Goal: Information Seeking & Learning: Find specific fact

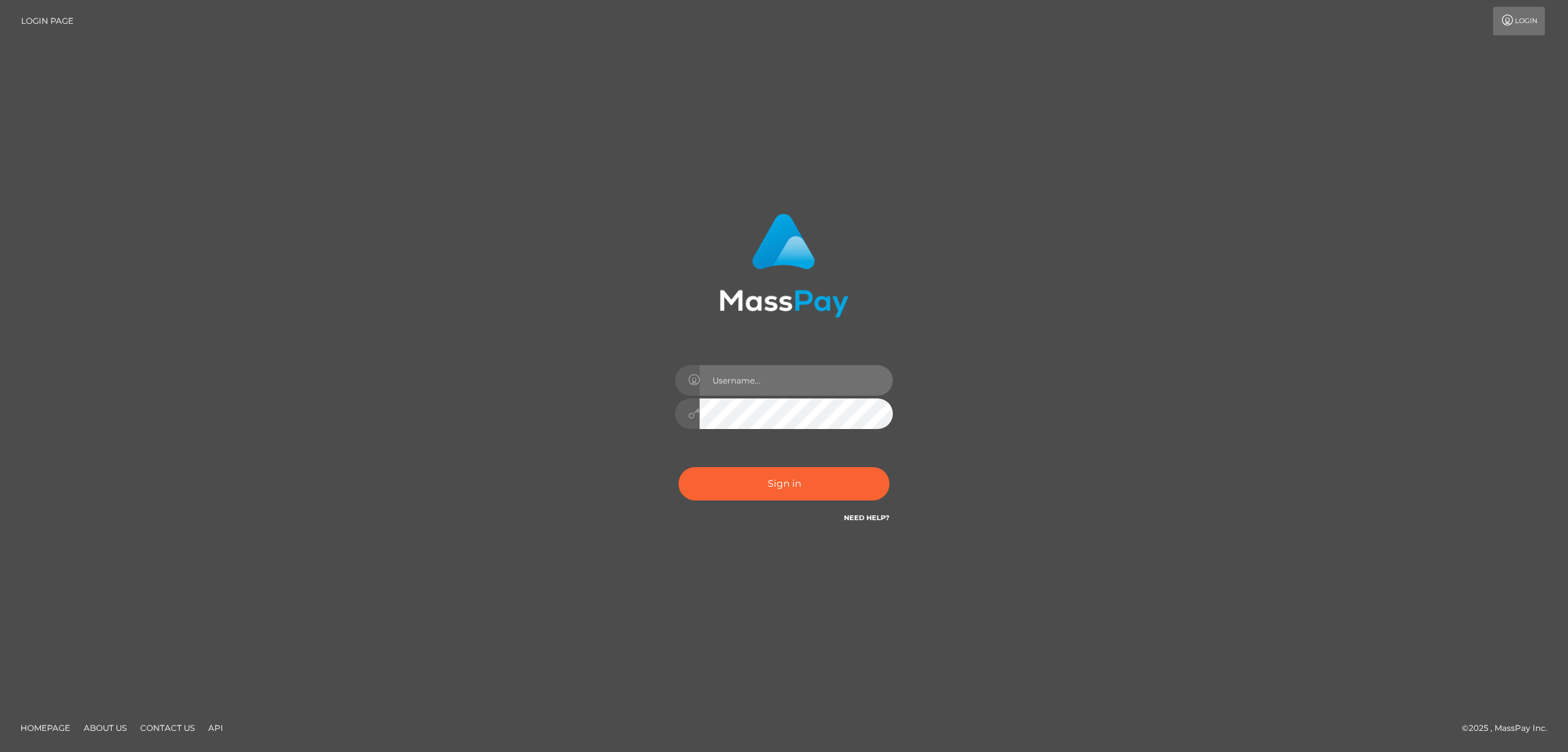
click at [767, 379] on input "text" at bounding box center [796, 381] width 193 height 31
type input "by.es2"
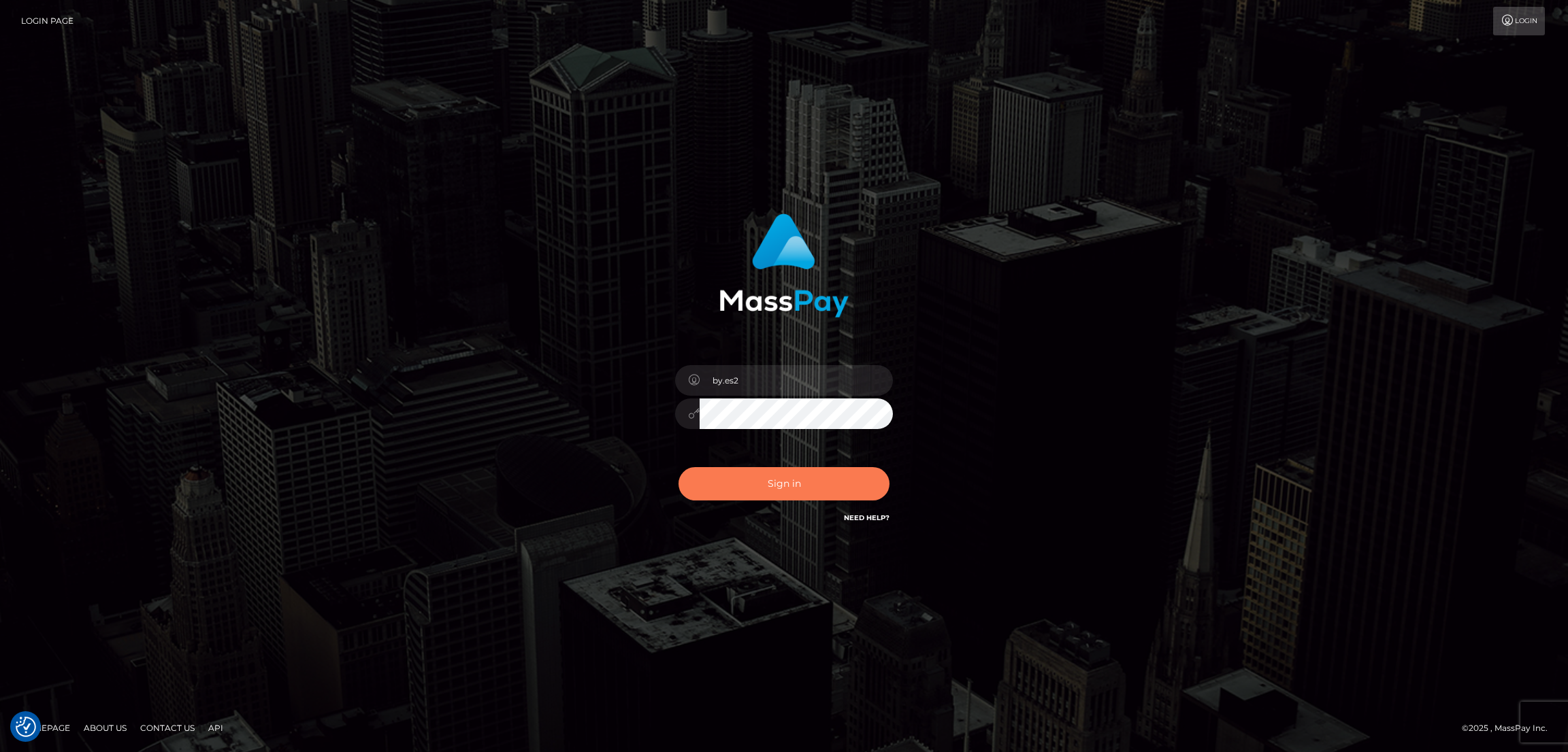
click at [789, 486] on button "Sign in" at bounding box center [784, 484] width 211 height 33
click at [800, 492] on button "Sign in" at bounding box center [784, 484] width 211 height 33
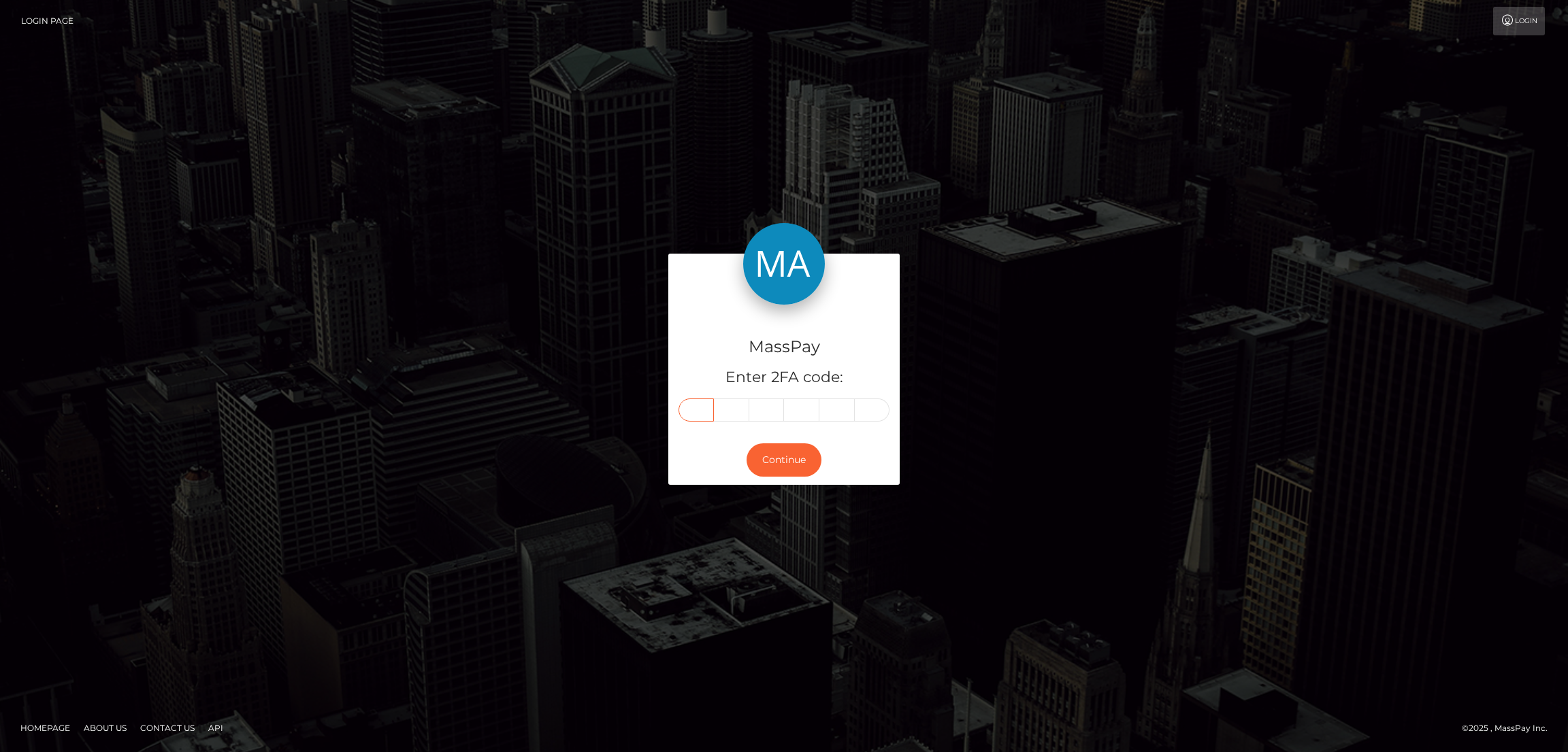
click at [697, 410] on input "text" at bounding box center [696, 411] width 36 height 23
paste input "0"
type input "0"
type input "5"
type input "3"
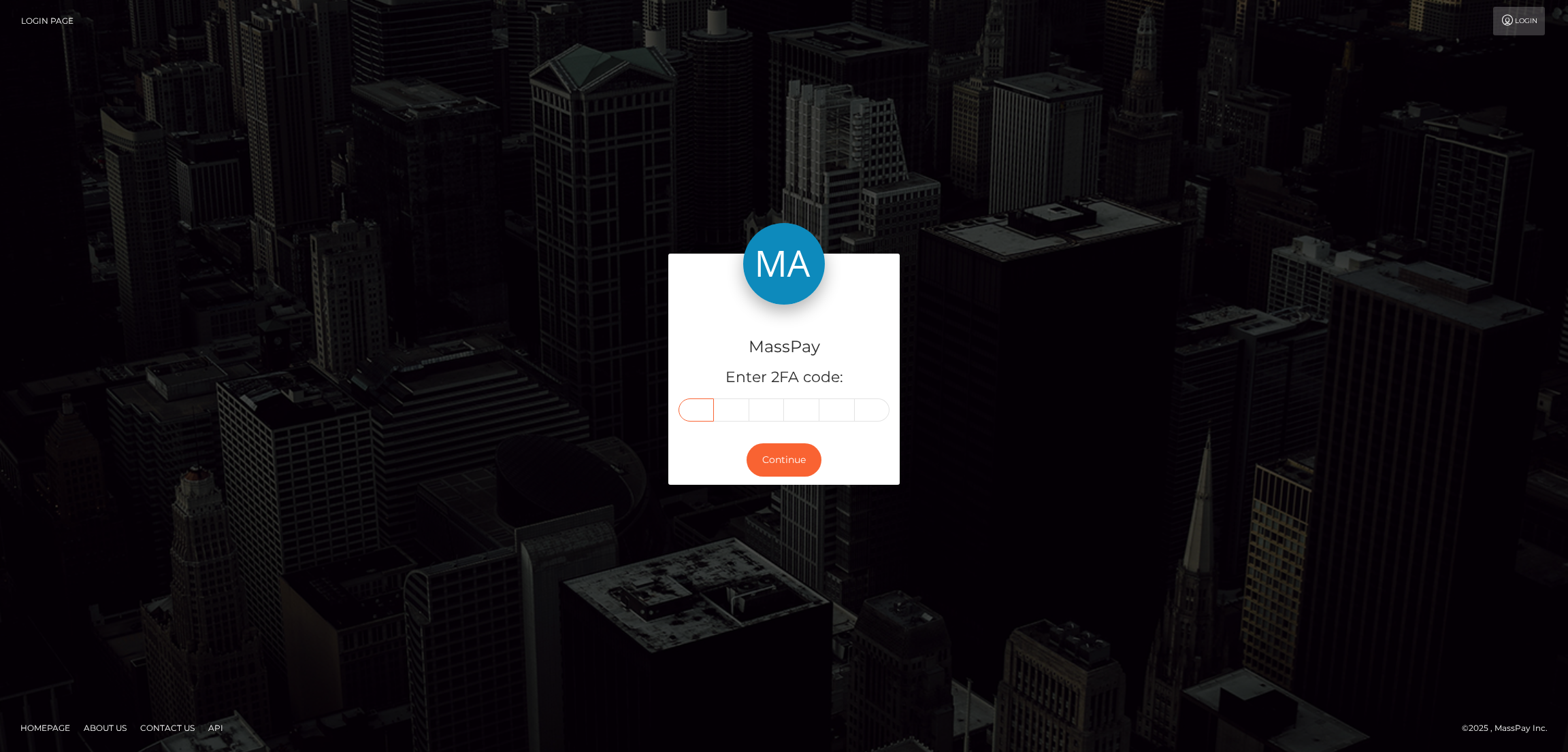
type input "3"
type input "2"
type input "6"
click at [800, 456] on button "Continue" at bounding box center [784, 460] width 75 height 33
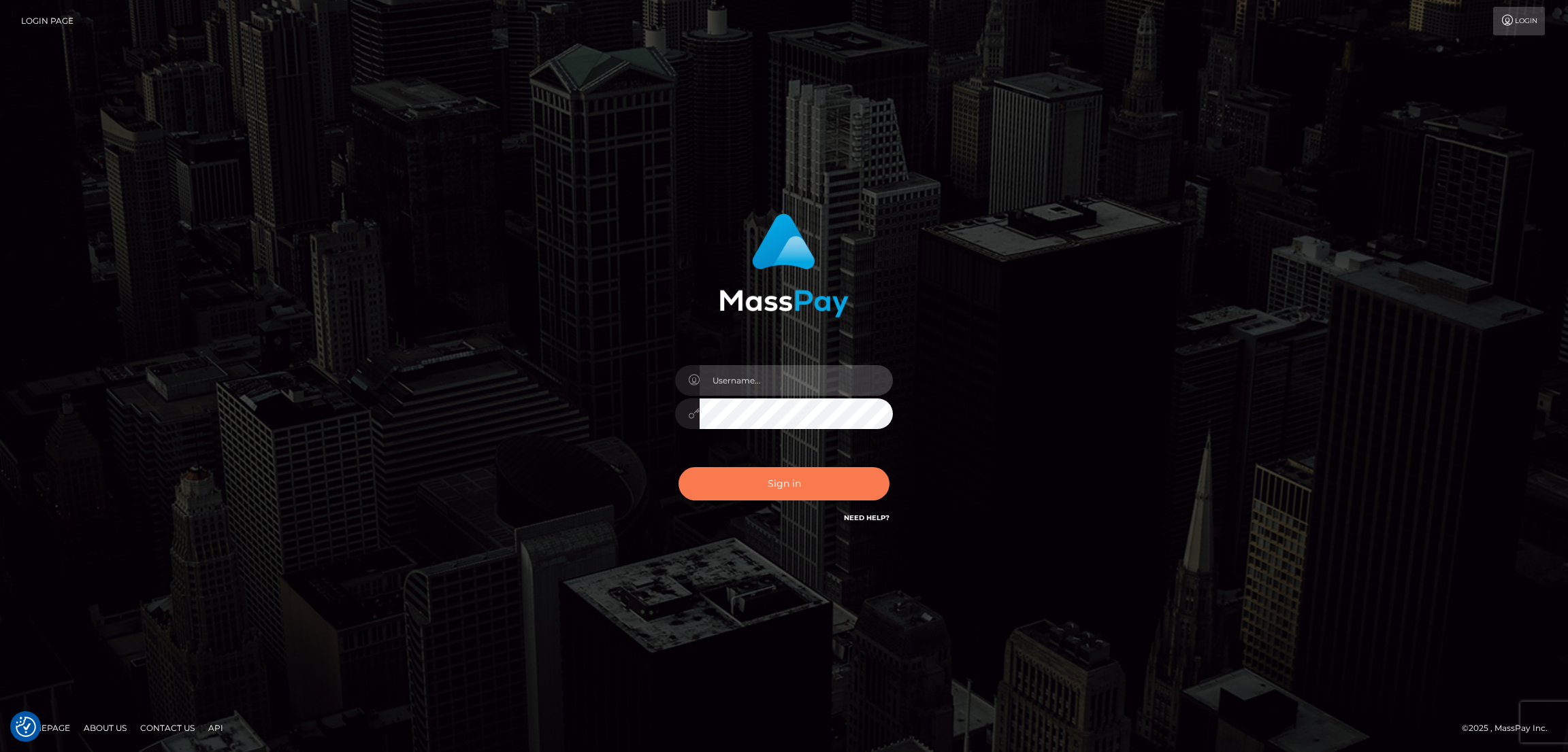
type input "by.es2"
click at [758, 486] on button "Sign in" at bounding box center [784, 484] width 211 height 33
type input "by.es2"
click at [766, 483] on button "Sign in" at bounding box center [784, 484] width 211 height 33
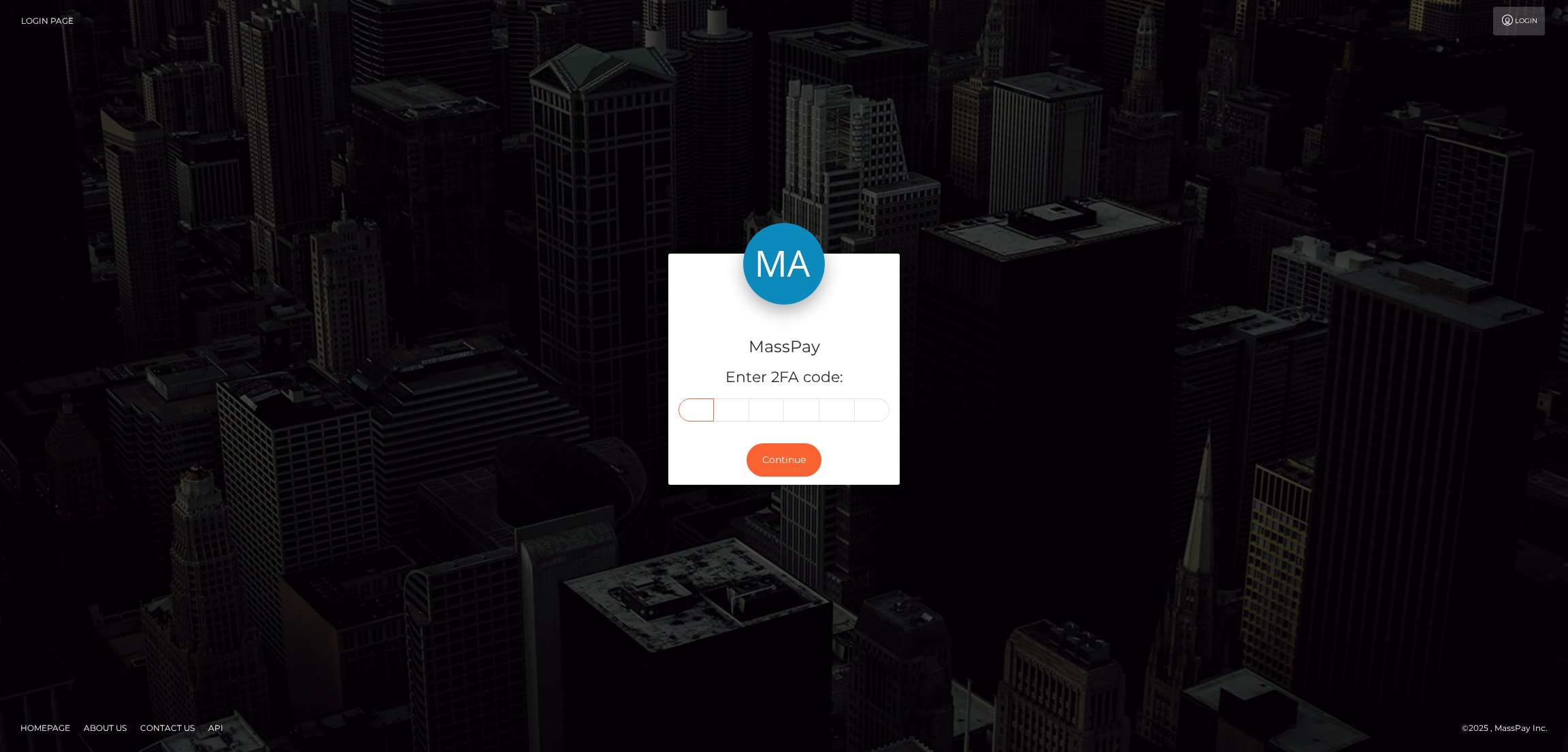
click at [701, 413] on input "text" at bounding box center [696, 411] width 36 height 23
paste input "4"
type input "4"
type input "2"
type input "3"
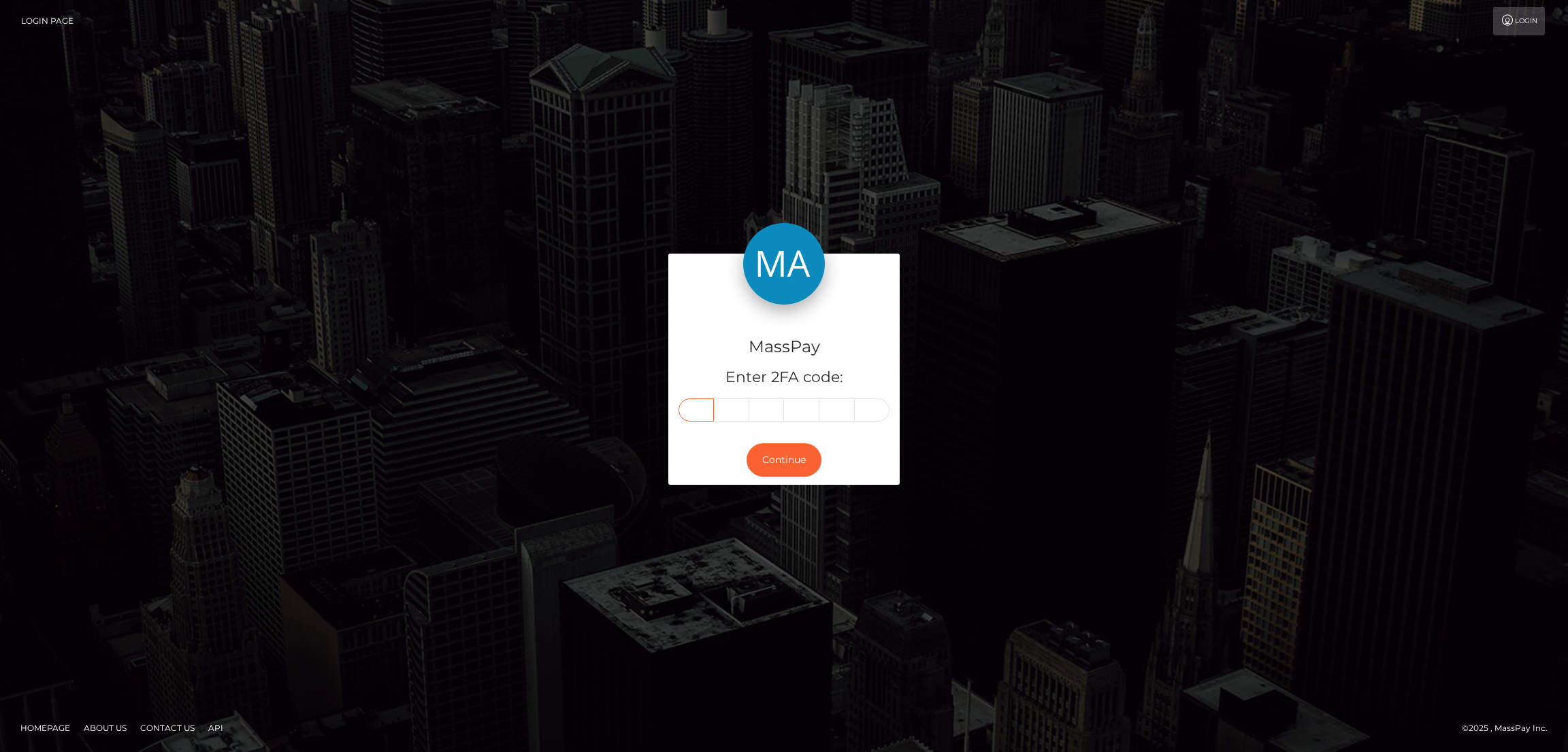
type input "4"
type input "7"
type input "6"
click at [787, 459] on button "Continue" at bounding box center [784, 460] width 75 height 33
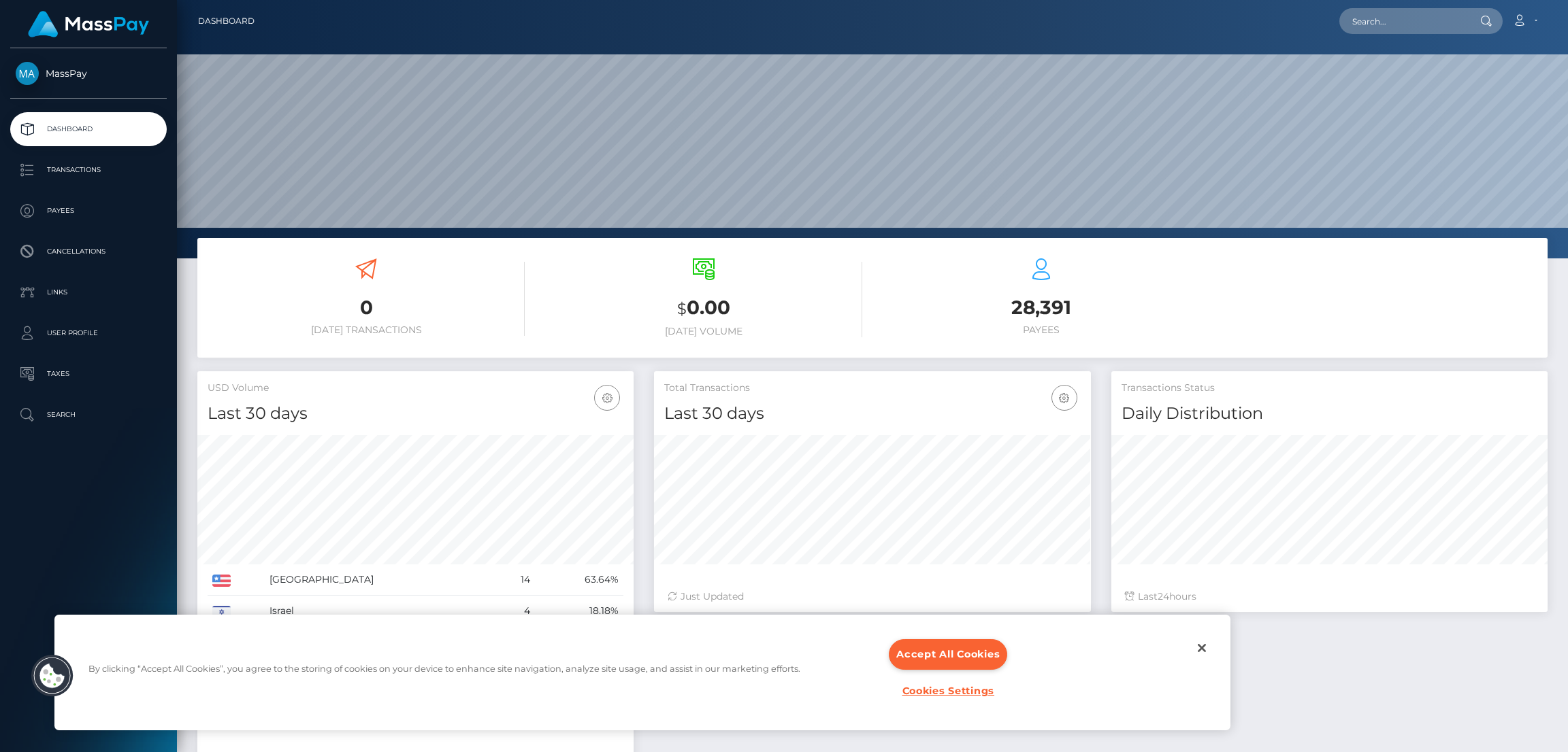
scroll to position [242, 436]
click at [1368, 35] on div "Loading... Loading... Account Edit Profile Logout" at bounding box center [906, 20] width 1282 height 28
click at [1374, 29] on input "text" at bounding box center [1403, 21] width 128 height 26
paste input "423476"
click at [956, 654] on button "Accept All Cookies" at bounding box center [948, 654] width 119 height 31
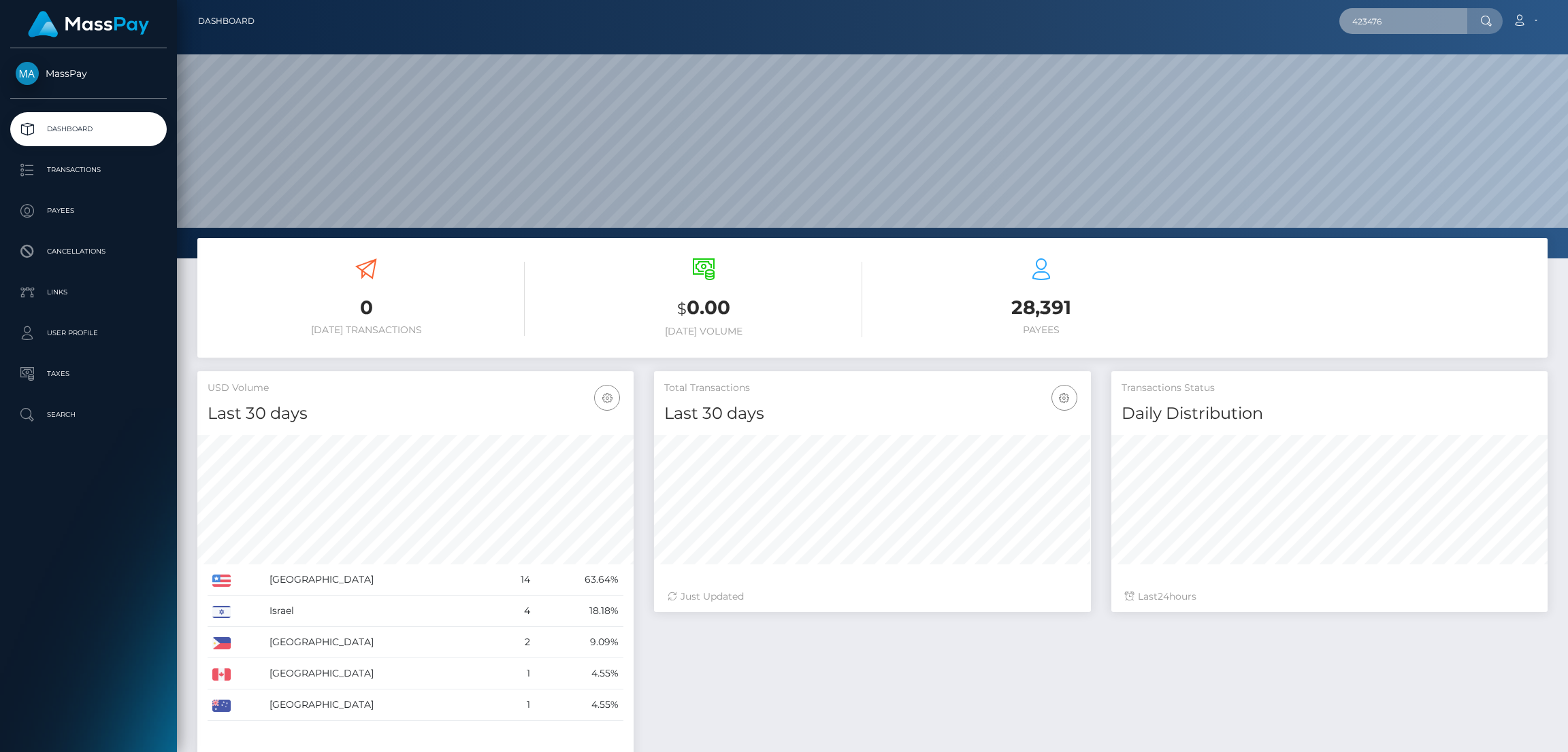
click at [1406, 24] on input "423476" at bounding box center [1403, 21] width 128 height 26
drag, startPoint x: 1402, startPoint y: 22, endPoint x: 1280, endPoint y: 24, distance: 122.0
click at [1280, 24] on div "423476 Loading... Loading... Account Edit Profile Logout" at bounding box center [906, 20] width 1282 height 28
paste input "emmameredith990@gmail.com"
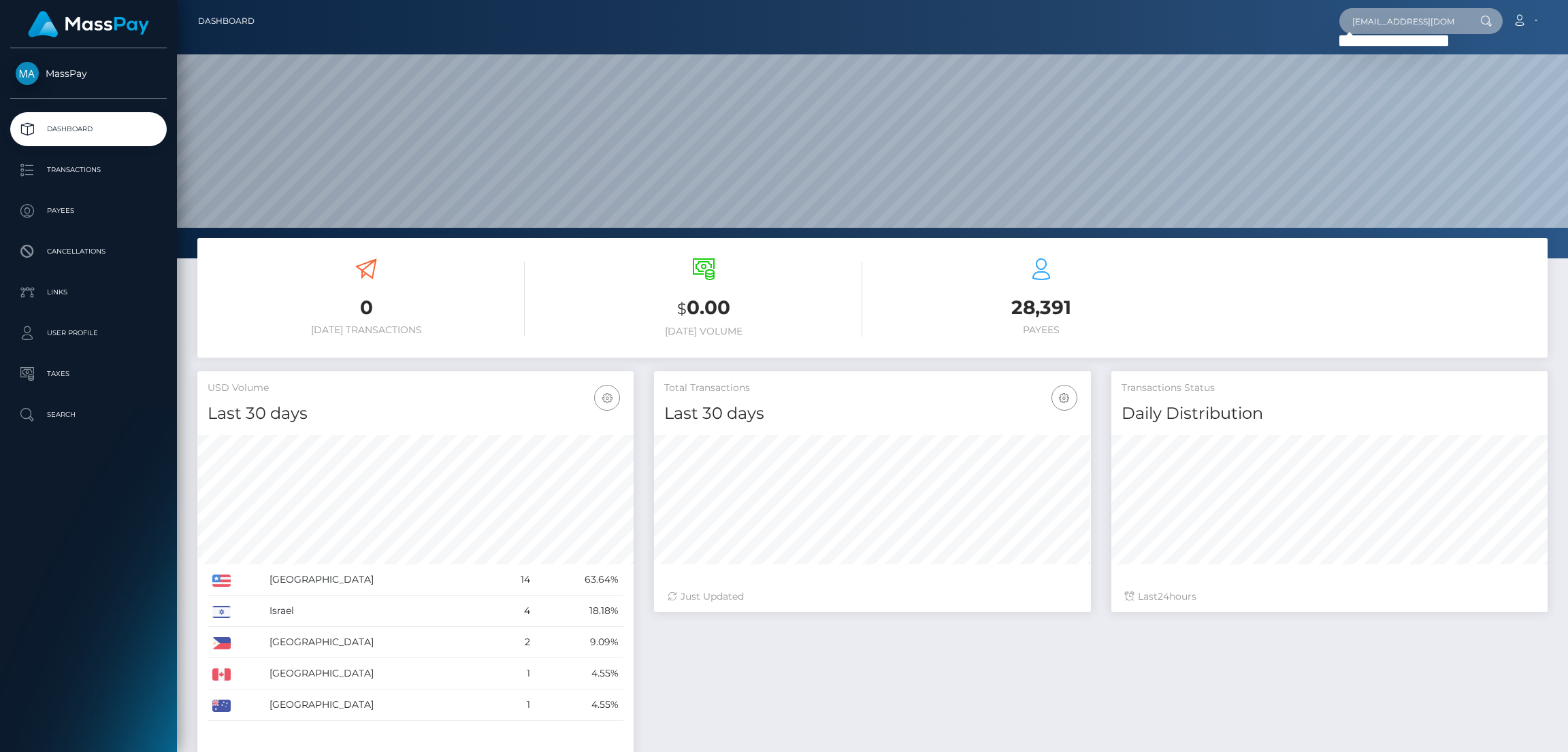
click at [1371, 20] on input "emmameredith990@gmail.com" at bounding box center [1403, 21] width 128 height 26
paste input "loren.williams88@hot"
type input "loren.williams88@hotmail.com"
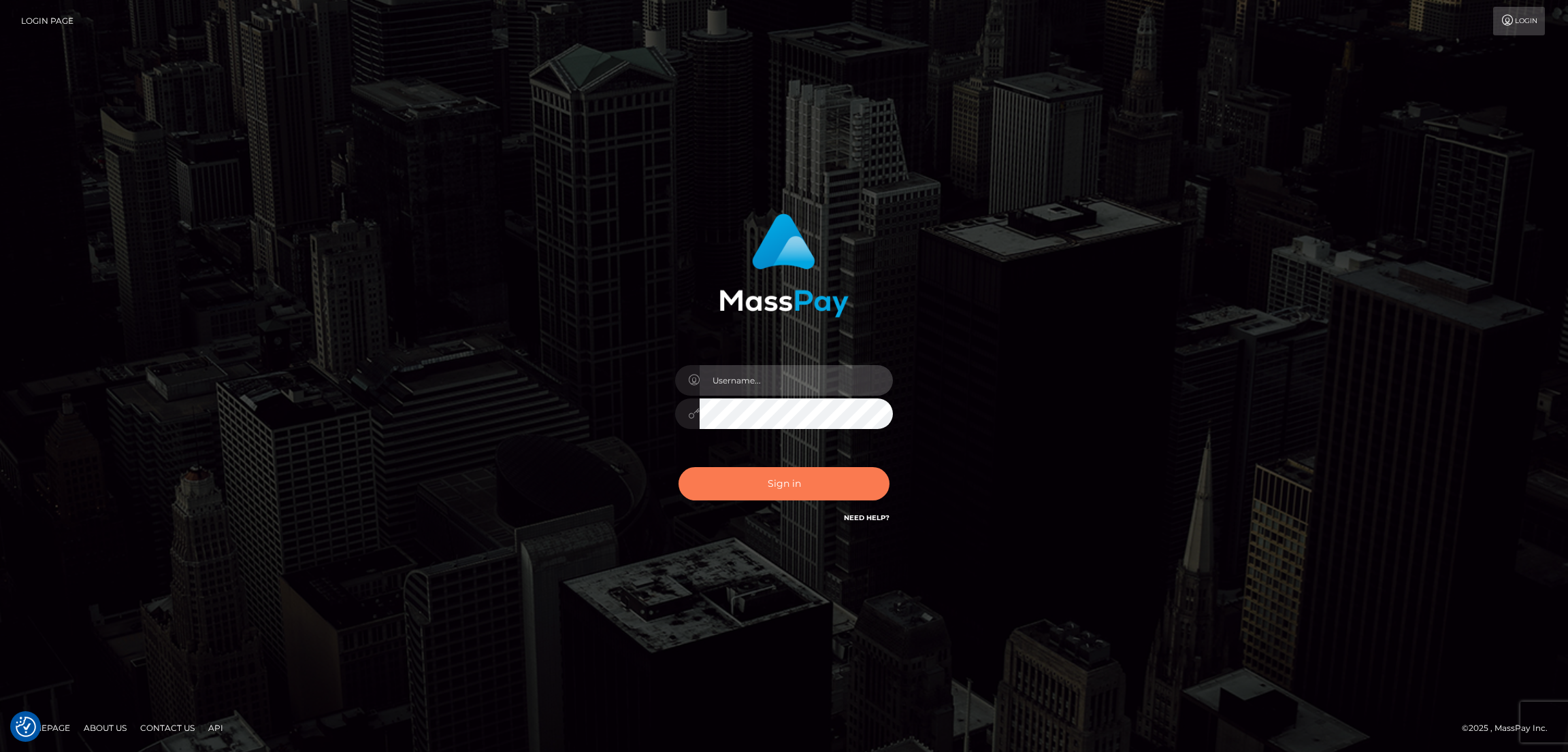
type input "by.es2"
click at [766, 478] on button "Sign in" at bounding box center [784, 484] width 211 height 33
click at [765, 482] on button "Sign in" at bounding box center [784, 484] width 211 height 33
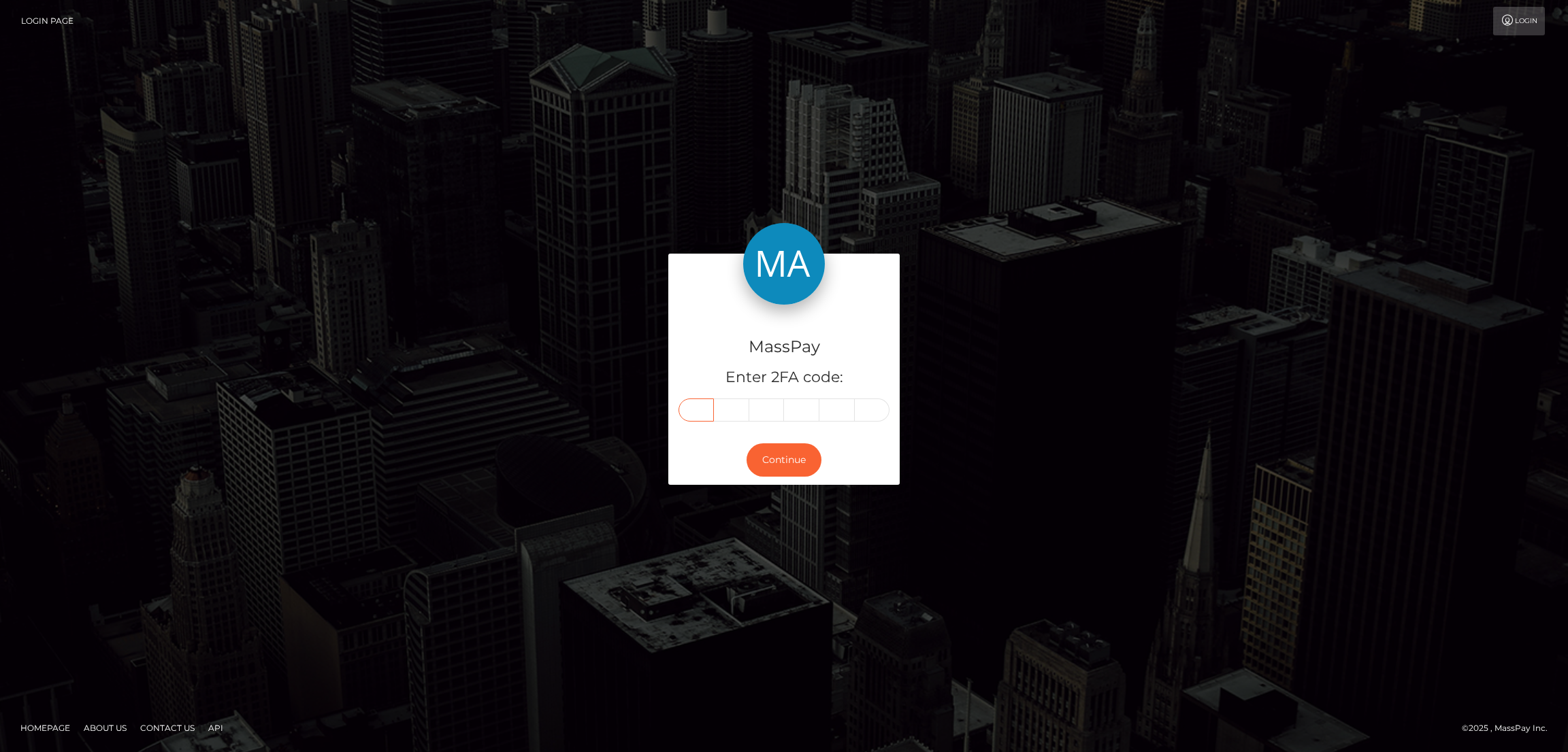
click at [706, 406] on input "text" at bounding box center [696, 411] width 36 height 23
paste input "6"
type input "6"
type input "2"
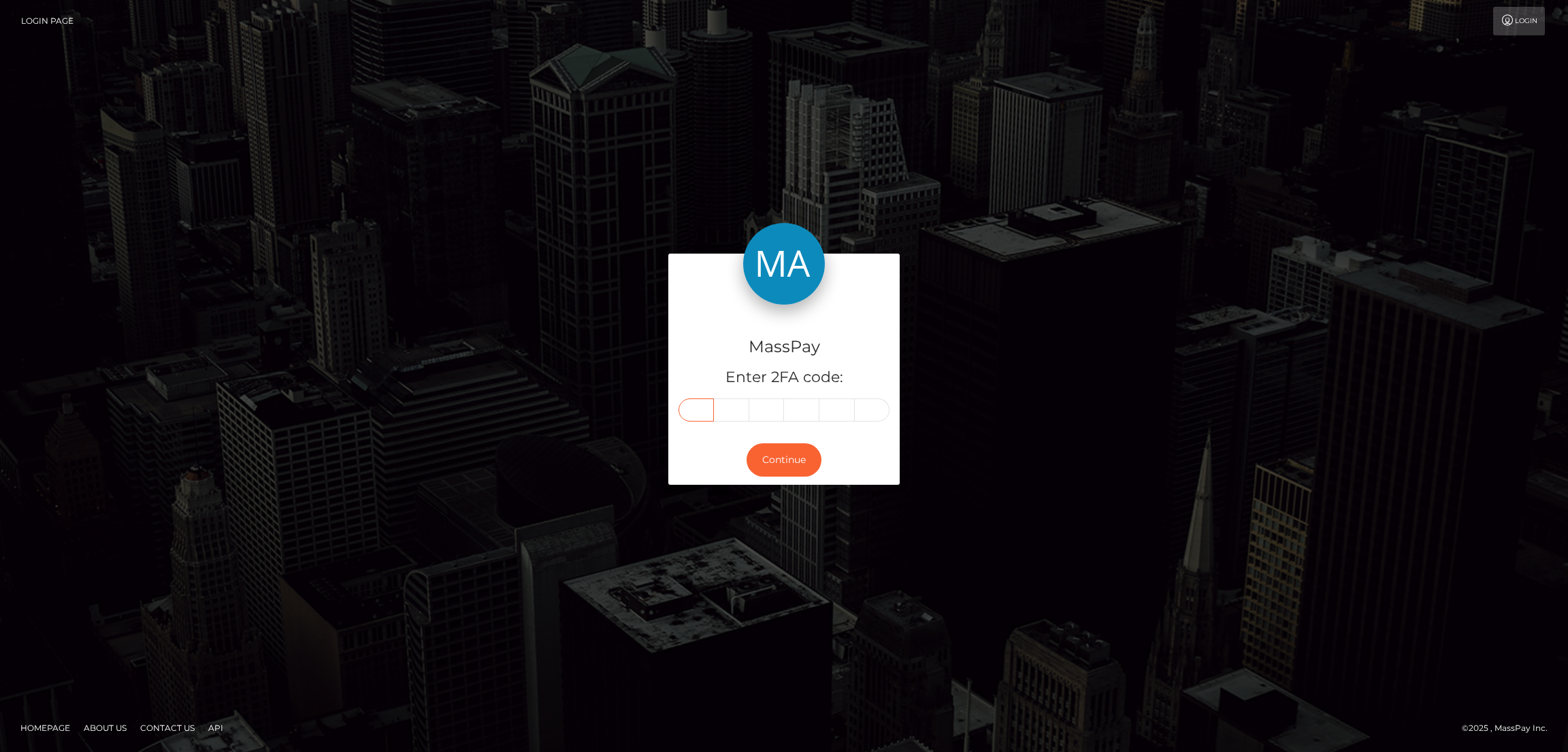
type input "9"
type input "8"
type input "0"
click at [794, 473] on button "Continue" at bounding box center [784, 460] width 75 height 33
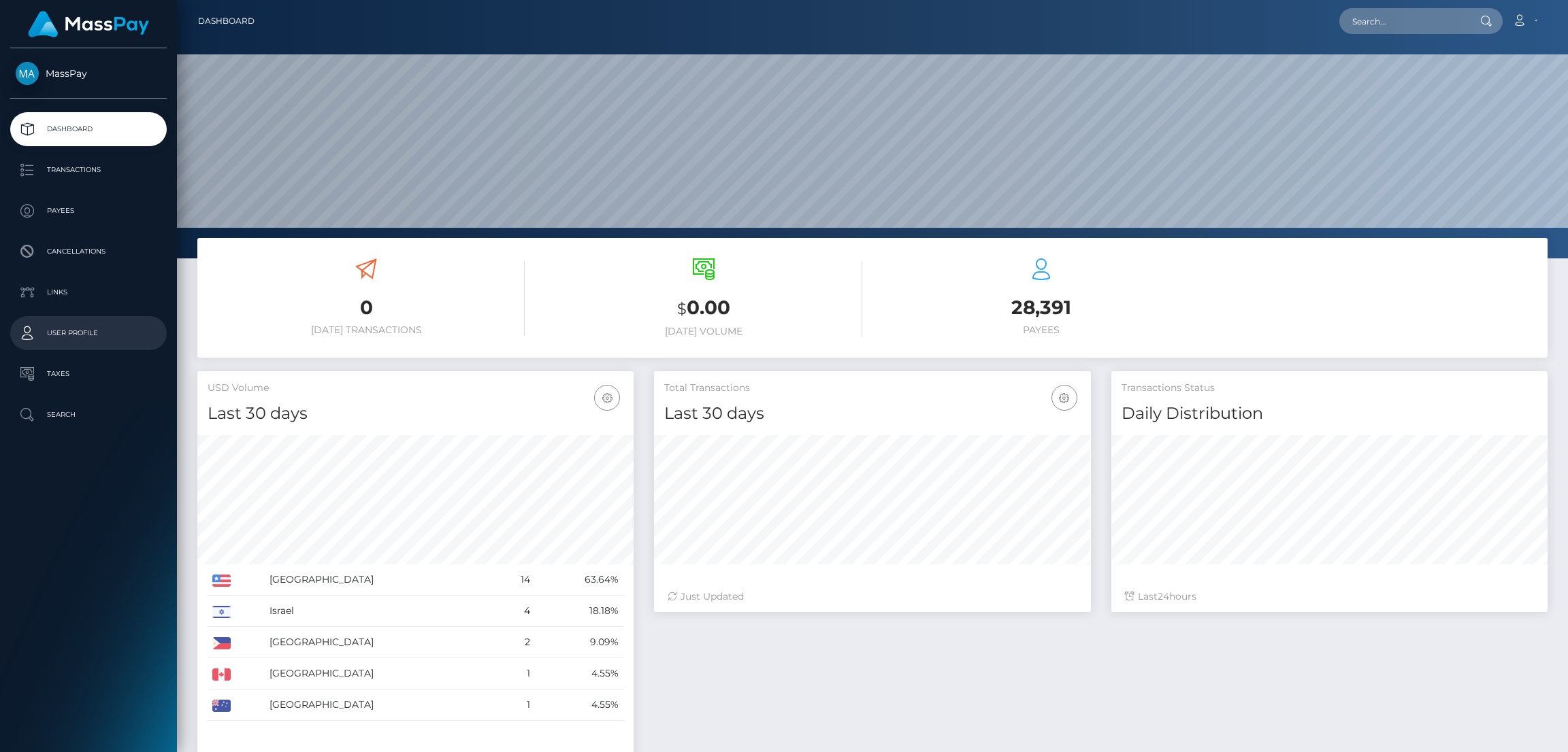
scroll to position [242, 436]
click at [70, 371] on p "Taxes" at bounding box center [88, 374] width 146 height 20
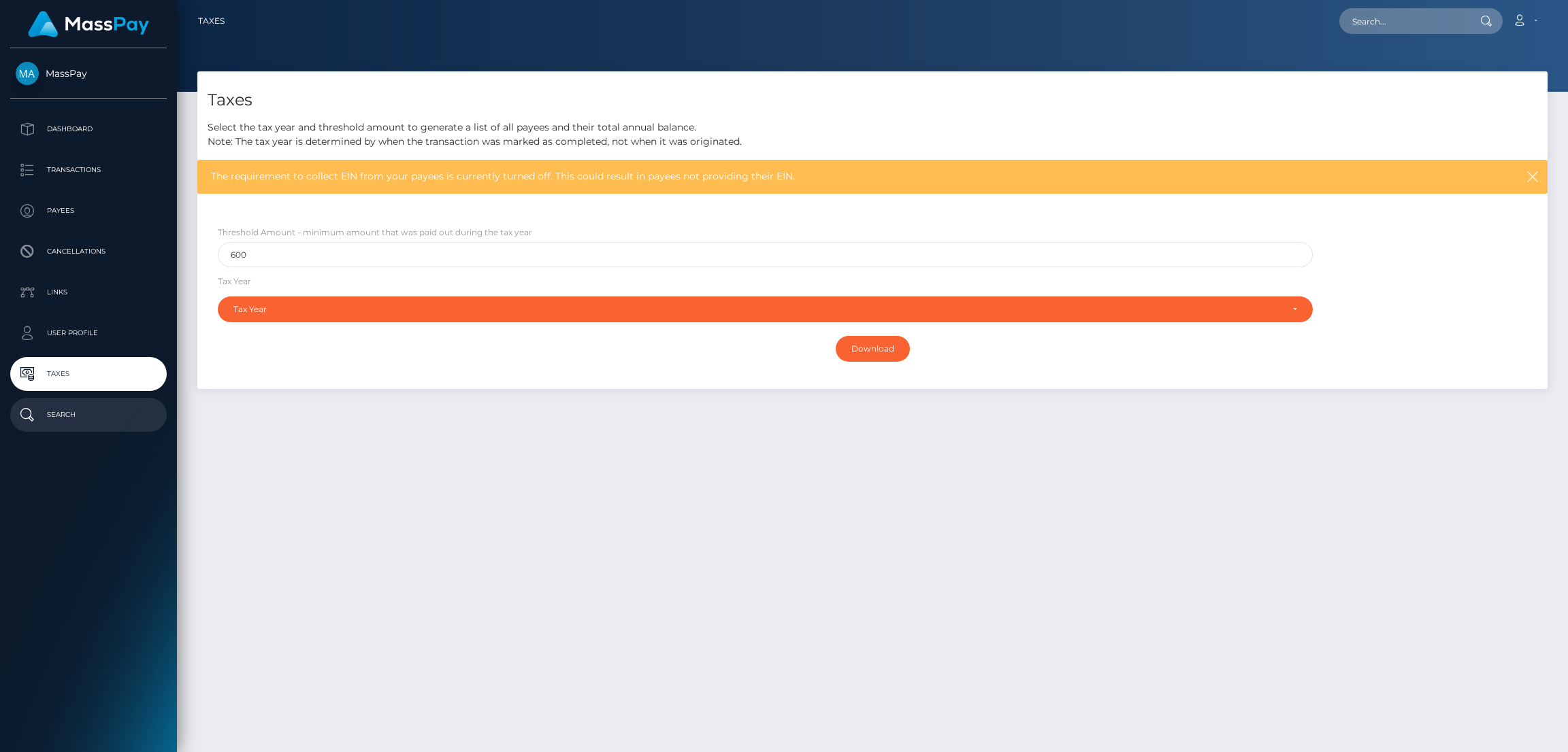
click at [88, 410] on p "Search" at bounding box center [88, 415] width 146 height 20
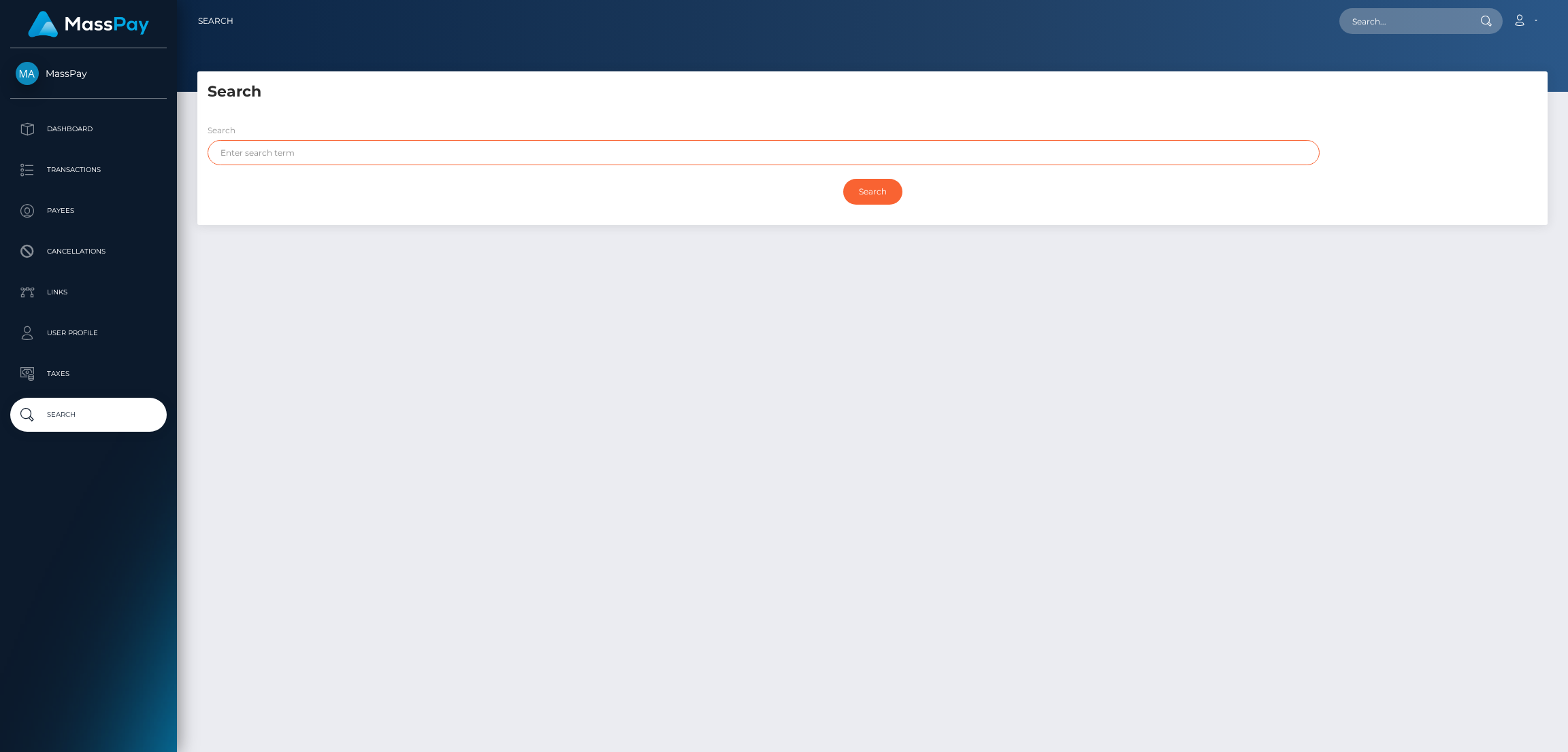
click at [284, 151] on input "text" at bounding box center [763, 152] width 1112 height 25
paste input "Christopher"
click at [843, 179] on input "Search" at bounding box center [872, 192] width 59 height 26
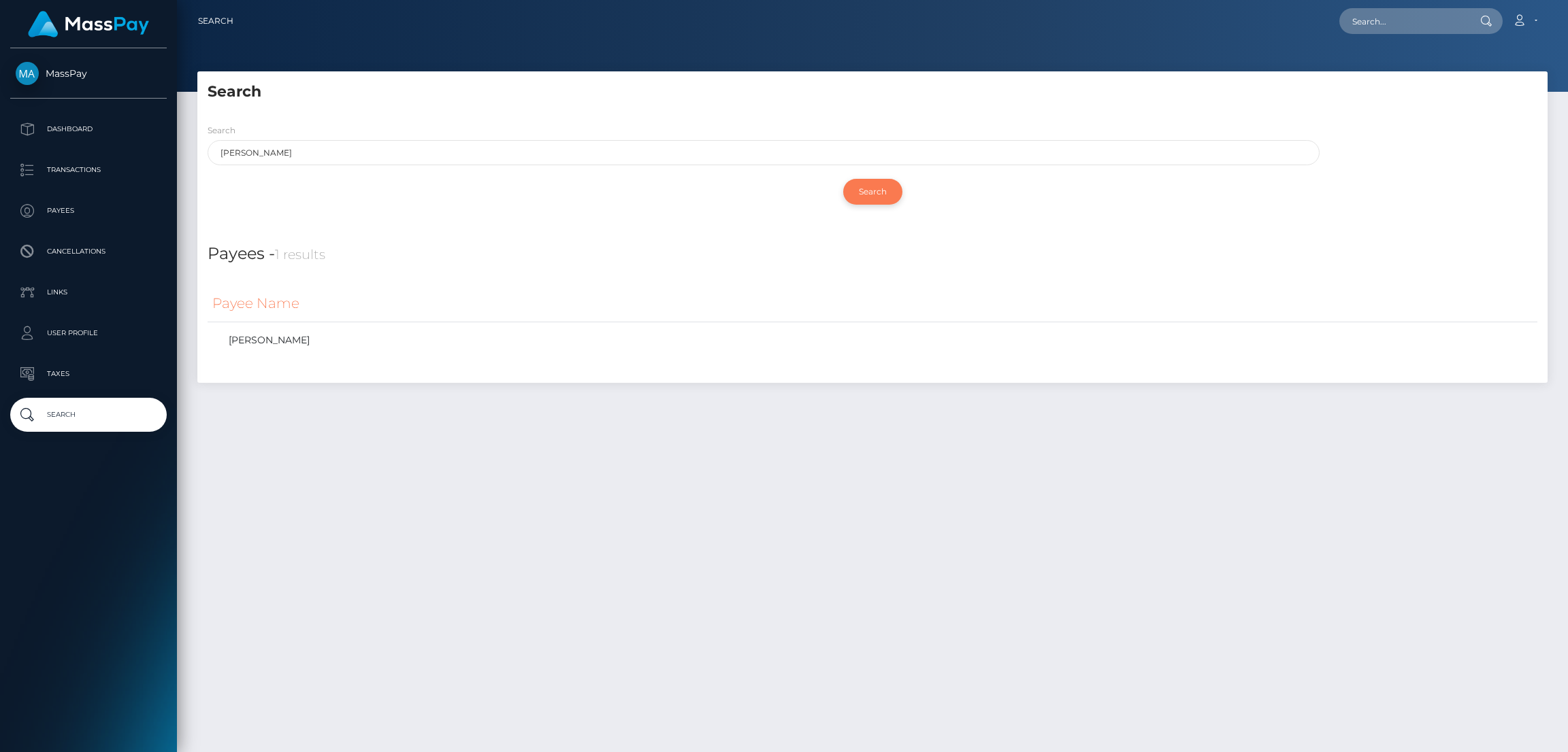
click at [848, 192] on input "Search" at bounding box center [872, 192] width 59 height 26
click at [867, 193] on input "Search" at bounding box center [872, 192] width 59 height 26
click at [234, 151] on input "Christopher" at bounding box center [763, 152] width 1112 height 25
click at [868, 193] on input "Search" at bounding box center [872, 192] width 59 height 26
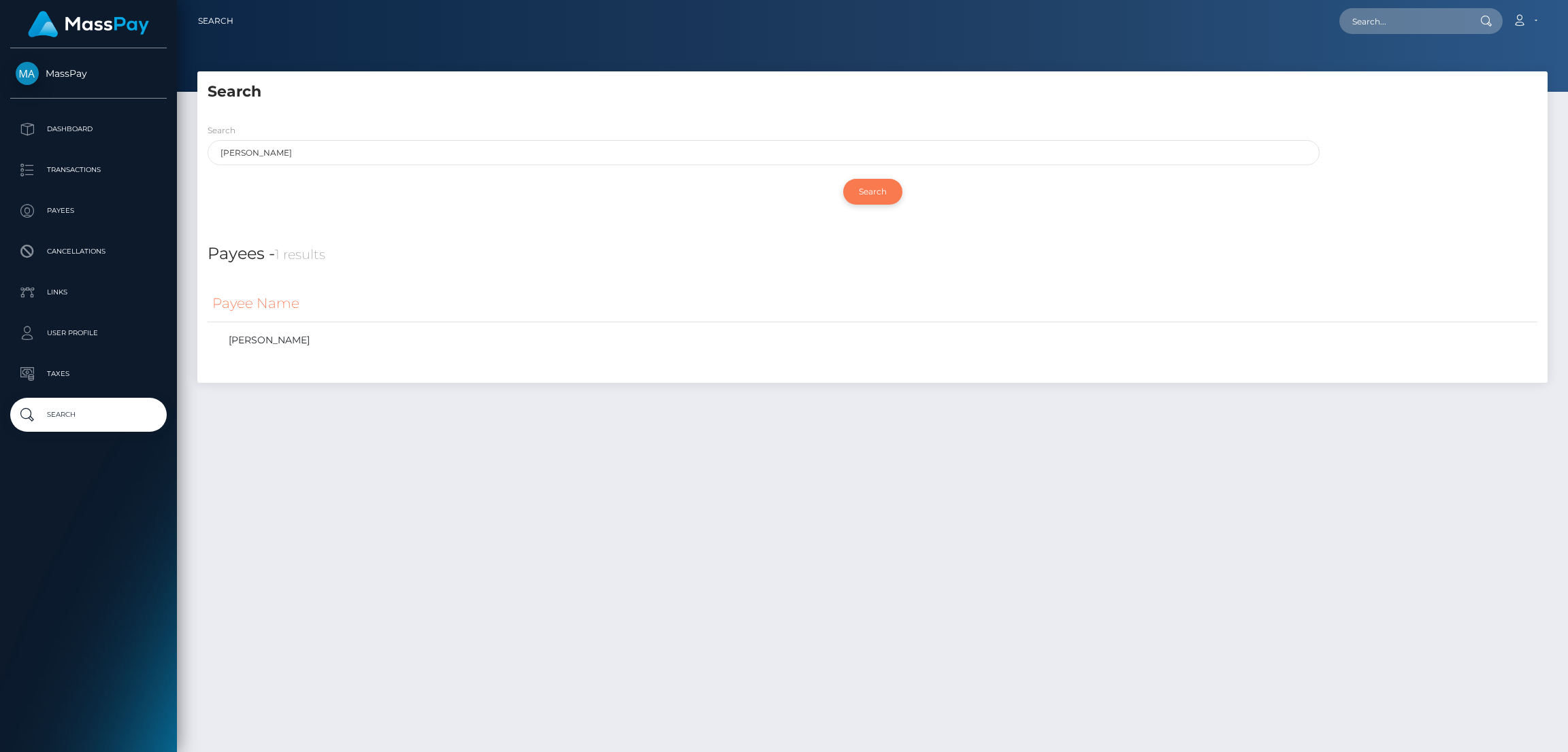
click at [868, 193] on input "Search" at bounding box center [872, 192] width 59 height 26
click at [291, 151] on input "Christopher" at bounding box center [763, 152] width 1112 height 25
drag, startPoint x: 279, startPoint y: 151, endPoint x: 170, endPoint y: 146, distance: 109.1
click at [173, 148] on div "MassPay Dashboard Transactions Payees Cancellations Links User Profile" at bounding box center [784, 376] width 1568 height 752
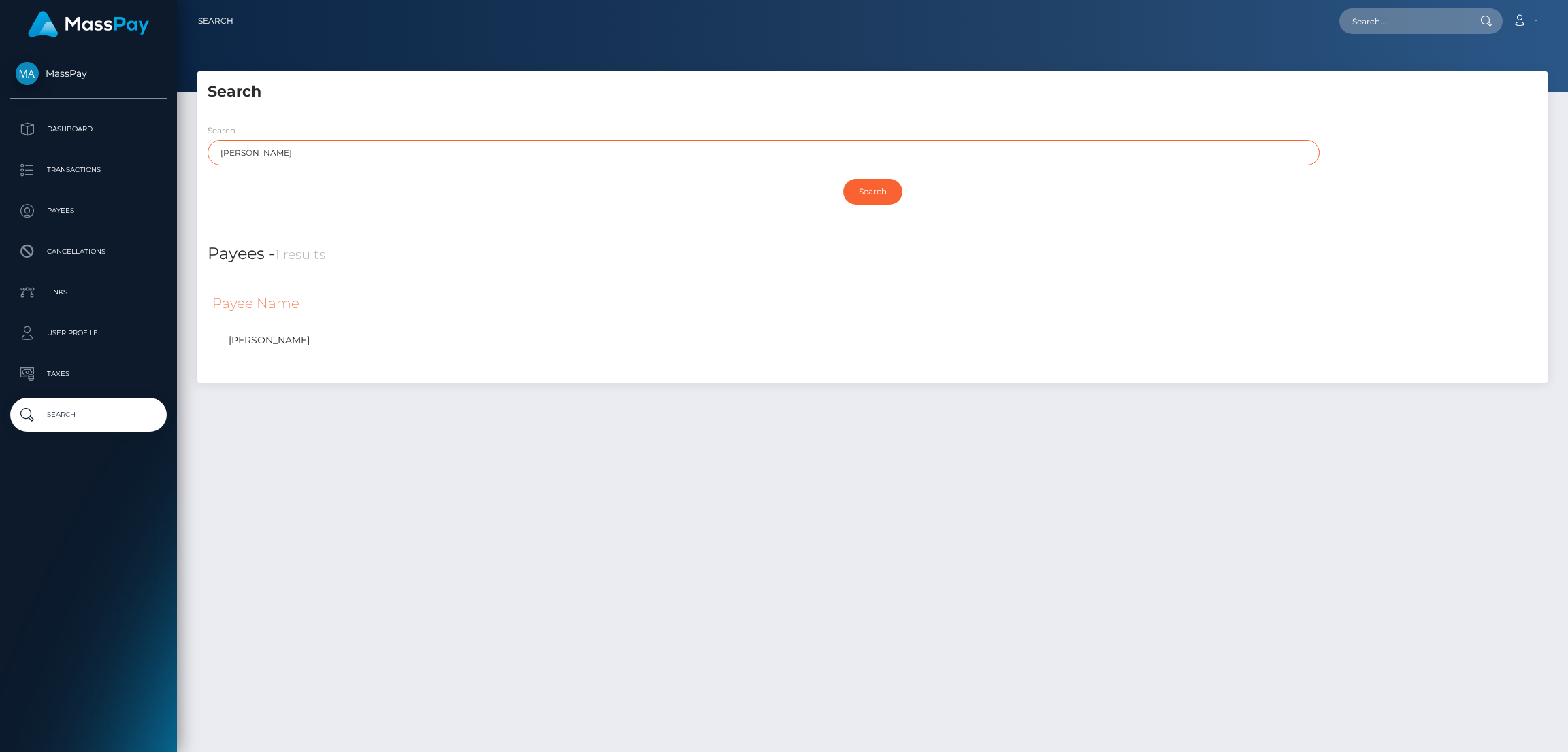
paste input "Laura"
type input "Laura"
click at [867, 189] on input "Search" at bounding box center [872, 192] width 59 height 26
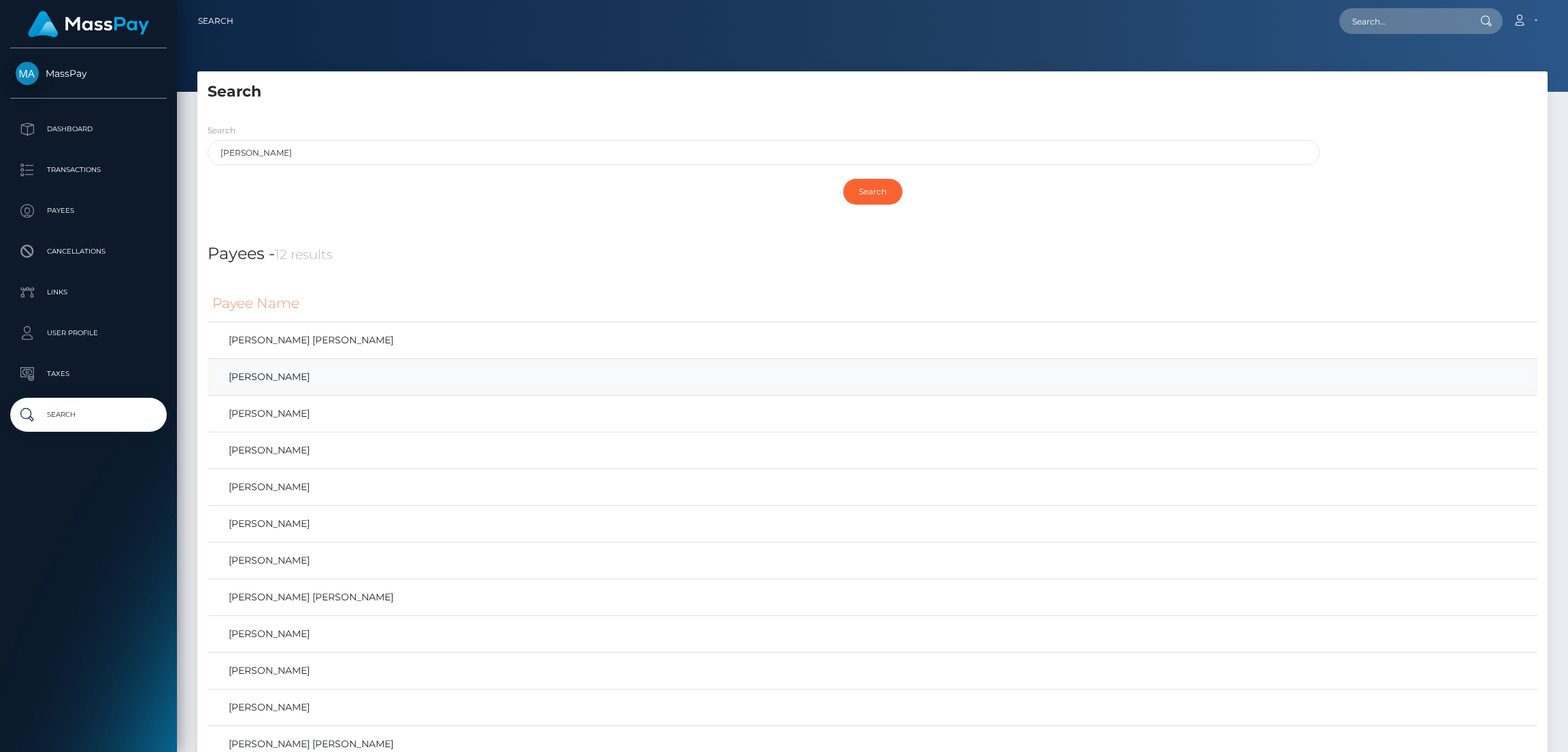
click at [342, 379] on link "Laura Parrotta" at bounding box center [872, 377] width 1320 height 20
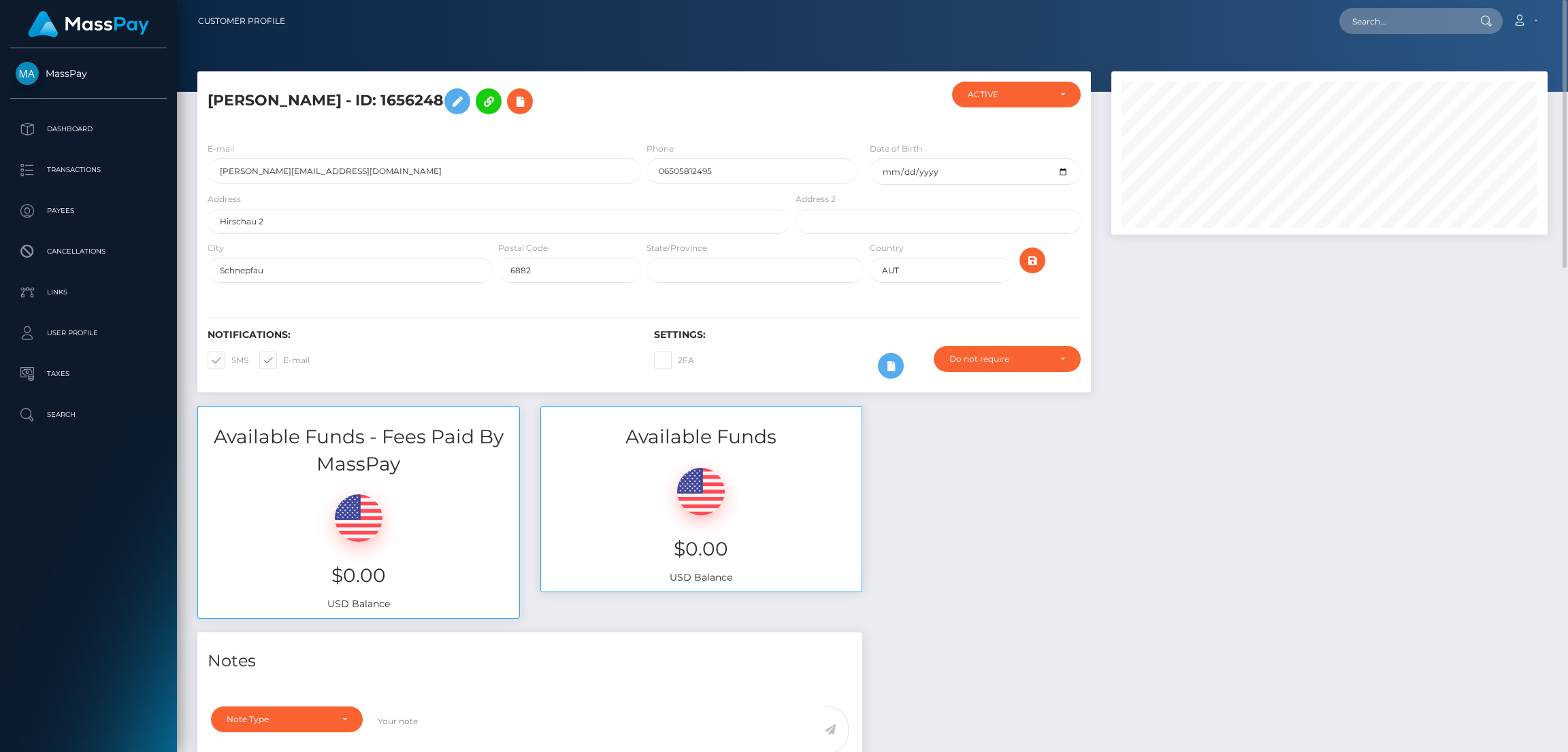
click at [464, 57] on div at bounding box center [872, 46] width 1391 height 92
click at [1521, 17] on icon at bounding box center [1519, 20] width 15 height 11
click at [1472, 87] on link "Logout" at bounding box center [1492, 87] width 109 height 25
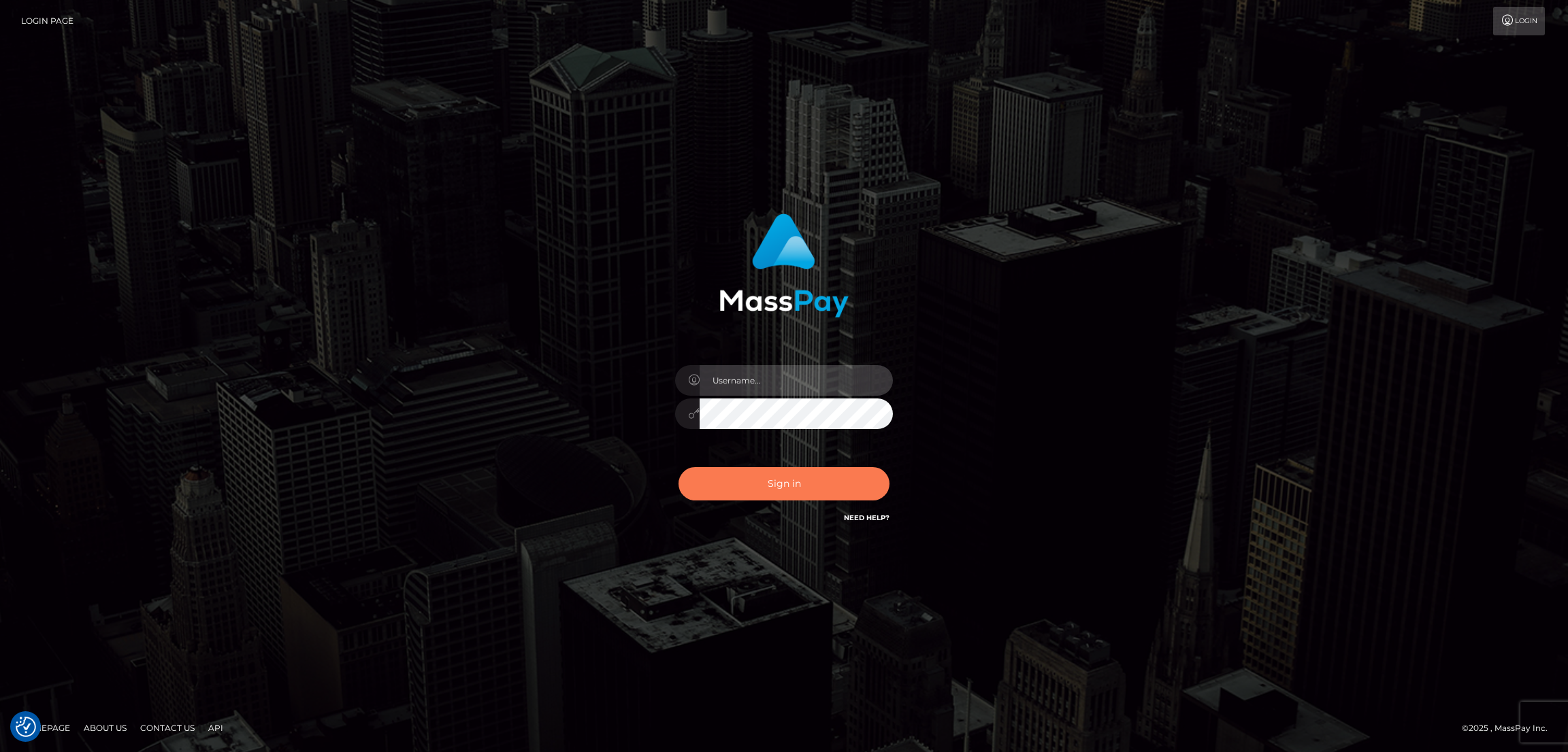
type input "by.es2"
click at [789, 482] on button "Sign in" at bounding box center [784, 484] width 211 height 33
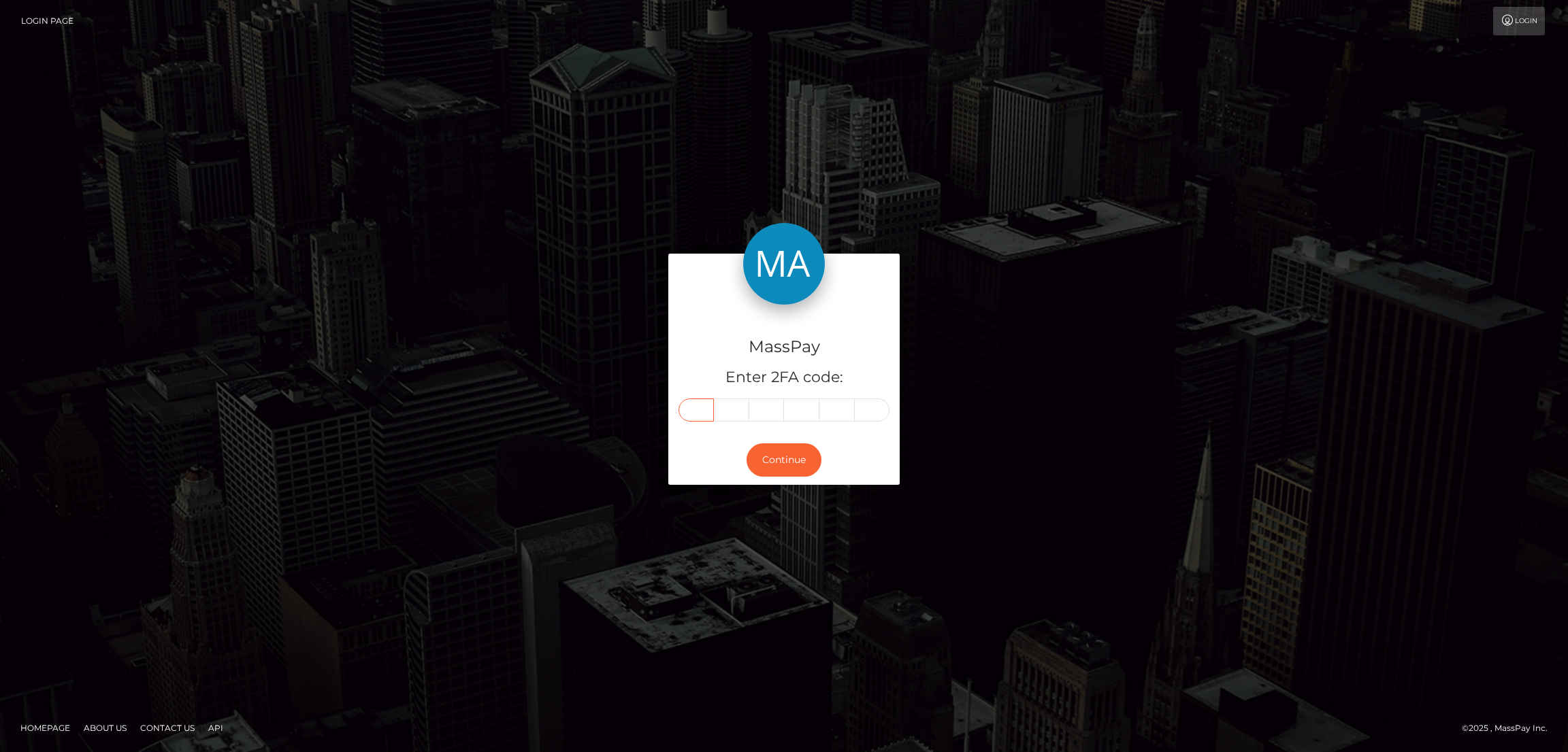
click at [699, 411] on input "text" at bounding box center [696, 411] width 36 height 23
paste input "3"
type input "3"
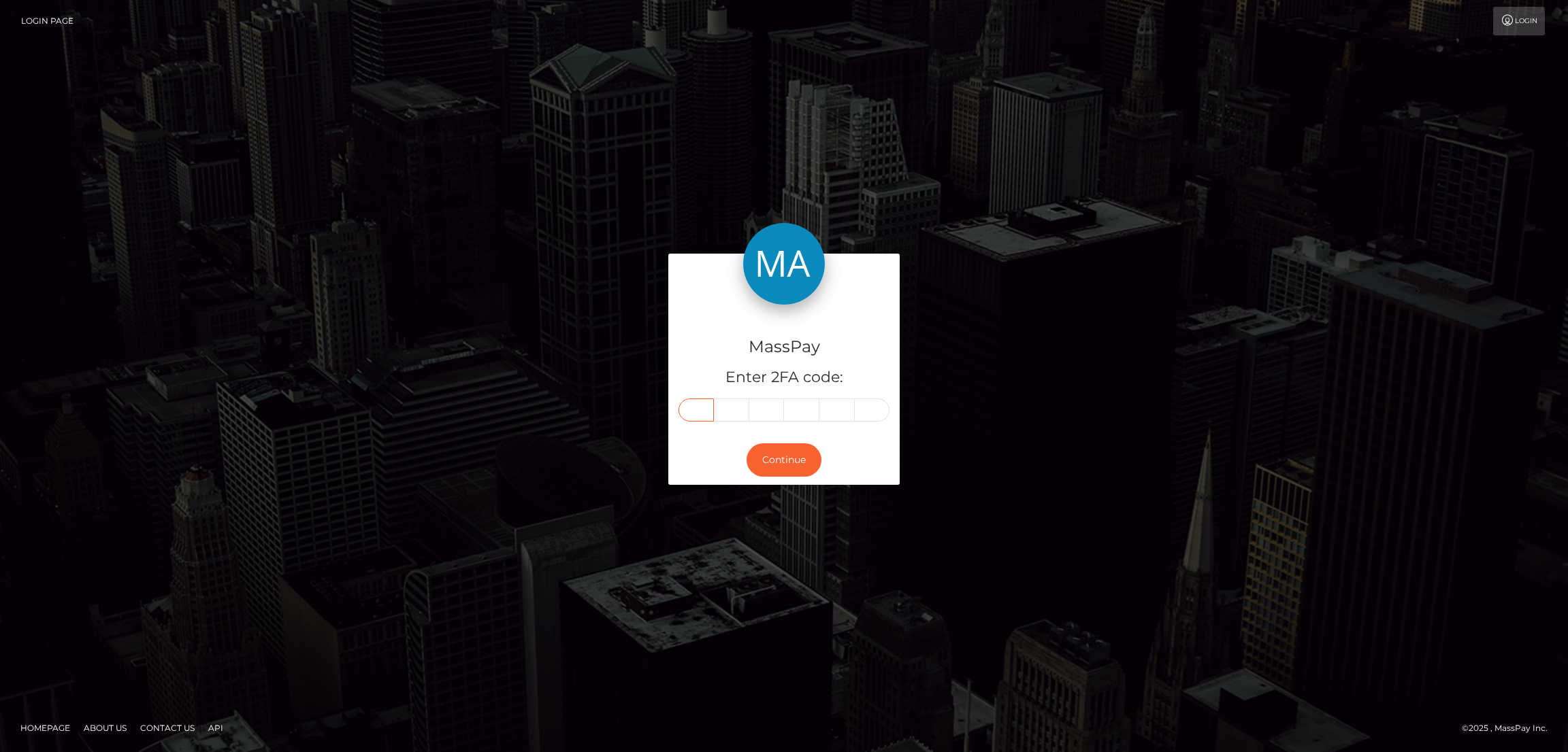
type input "3"
type input "5"
type input "6"
click at [798, 459] on button "Continue" at bounding box center [784, 460] width 75 height 33
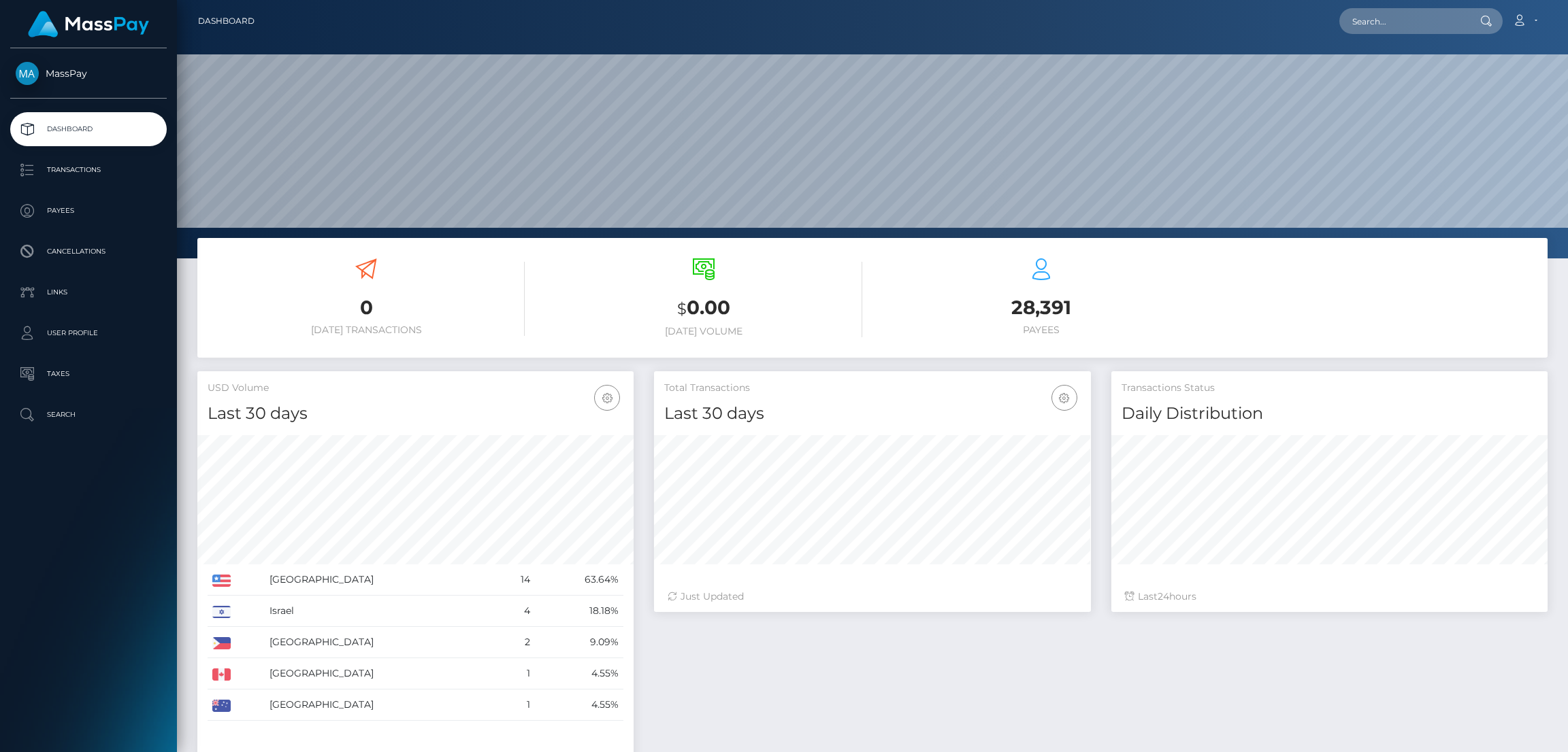
scroll to position [242, 436]
click at [1374, 20] on input "text" at bounding box center [1403, 21] width 128 height 26
paste input "[EMAIL_ADDRESS][DOMAIN_NAME]"
click at [1409, 23] on input "katelynncasaus89@hotmail.com" at bounding box center [1403, 21] width 128 height 26
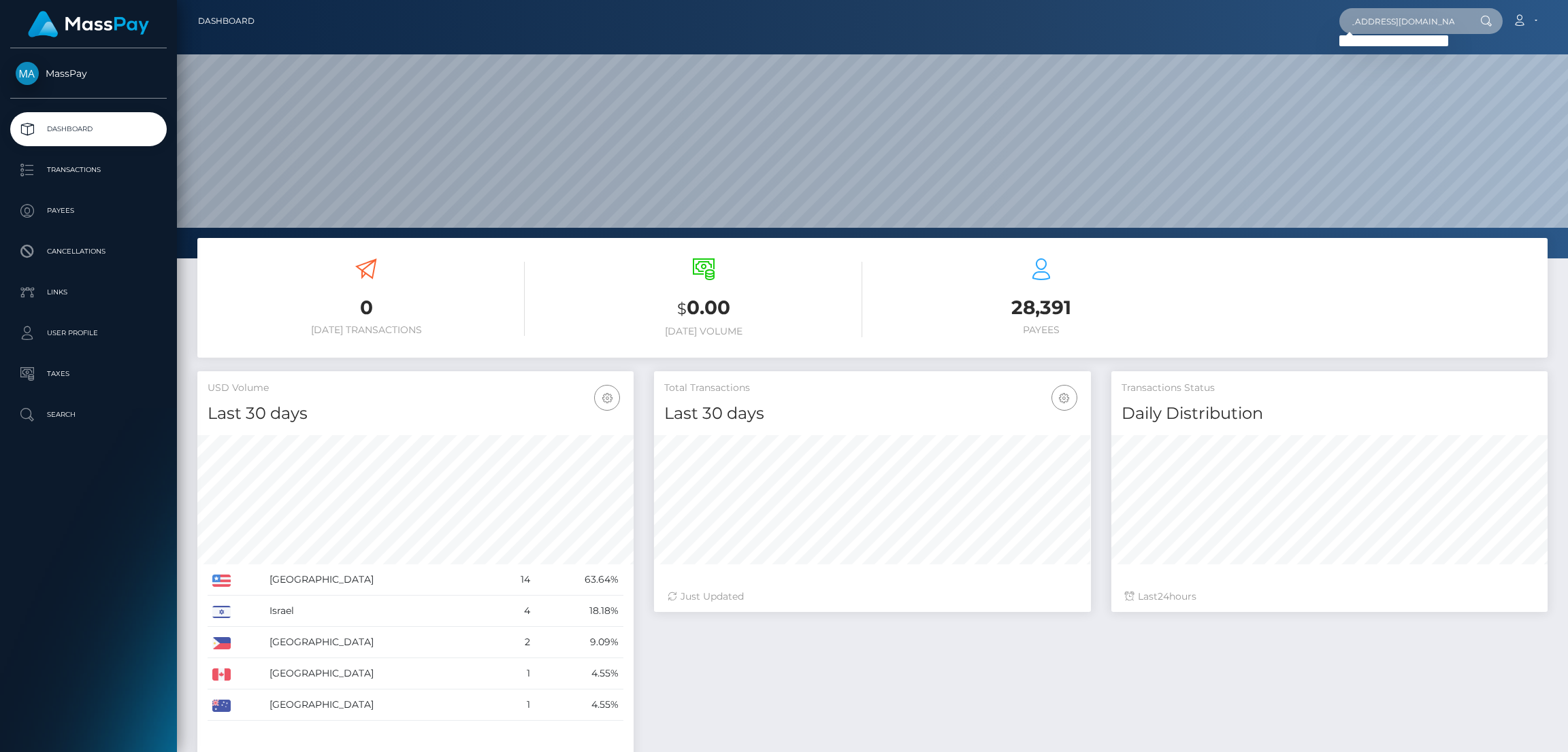
click at [1409, 23] on input "katelynncasaus89@hotmail.com" at bounding box center [1403, 21] width 128 height 26
type input "katelynncasaus89@hotmail.com"
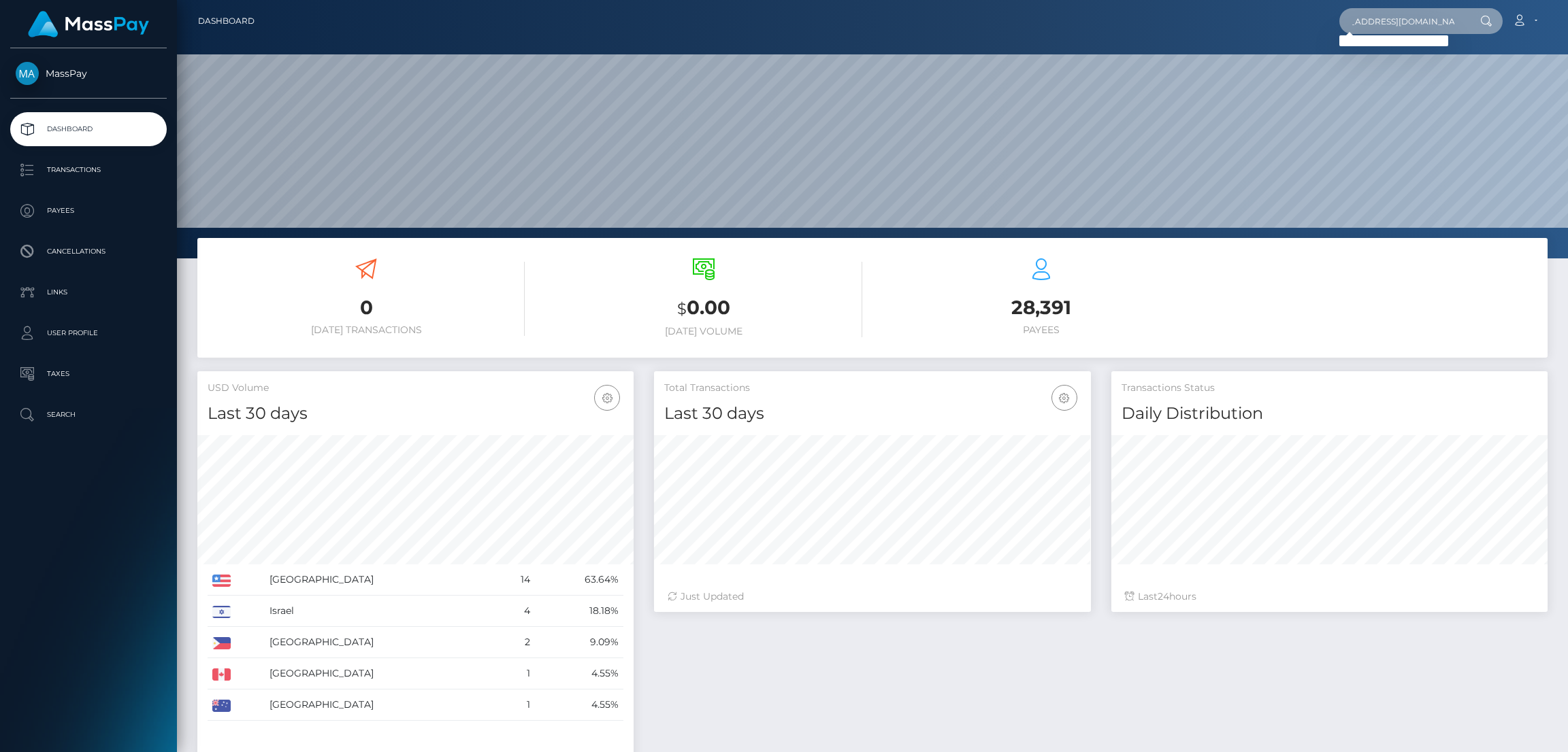
scroll to position [0, 0]
click at [1435, 23] on input "katelynncasaus89@hotmail.com" at bounding box center [1403, 21] width 128 height 26
click at [1258, 25] on div "Loading... Loading... Account Edit Profile Logout" at bounding box center [906, 20] width 1282 height 28
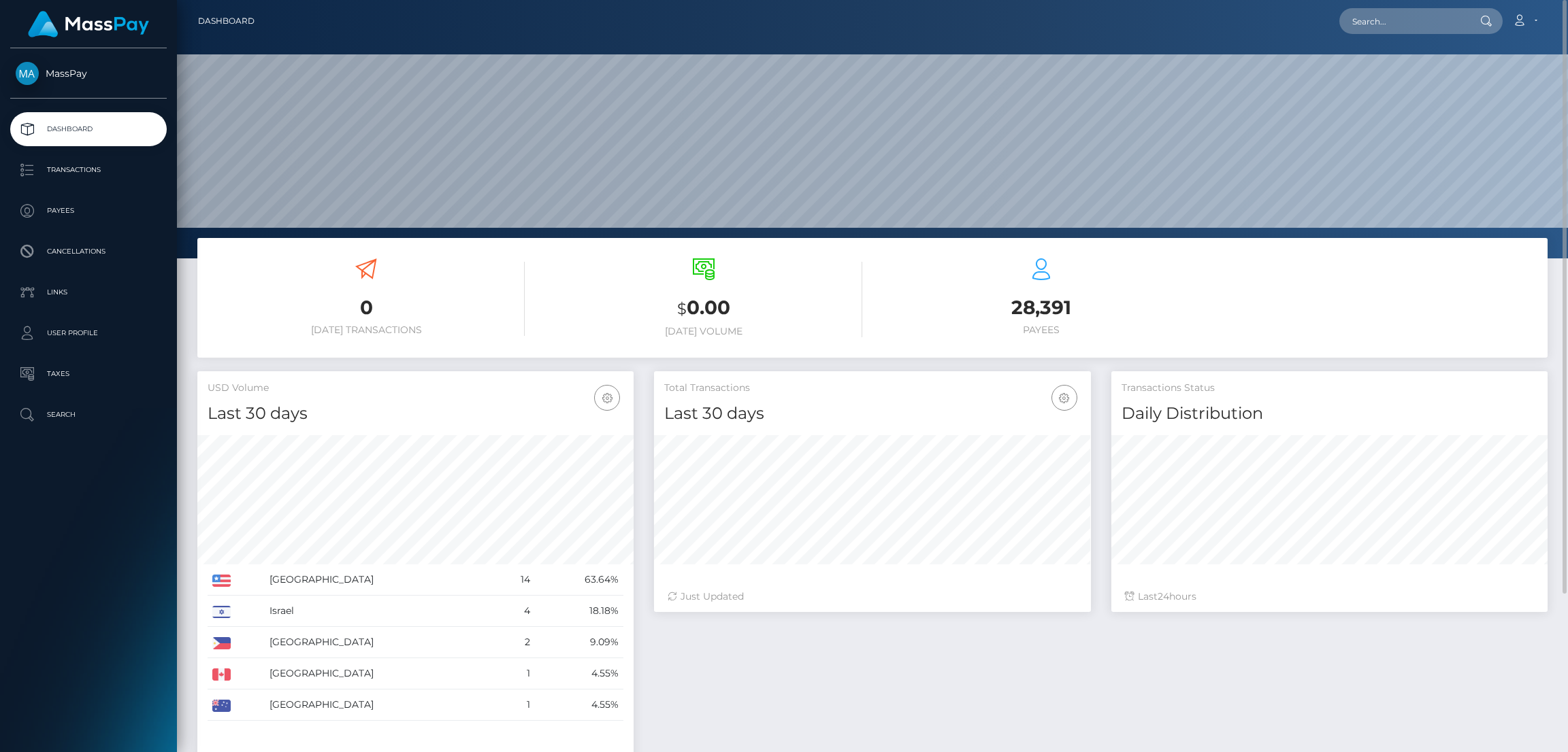
click at [1246, 15] on div "Loading... Loading... Account Edit Profile Logout" at bounding box center [906, 20] width 1282 height 28
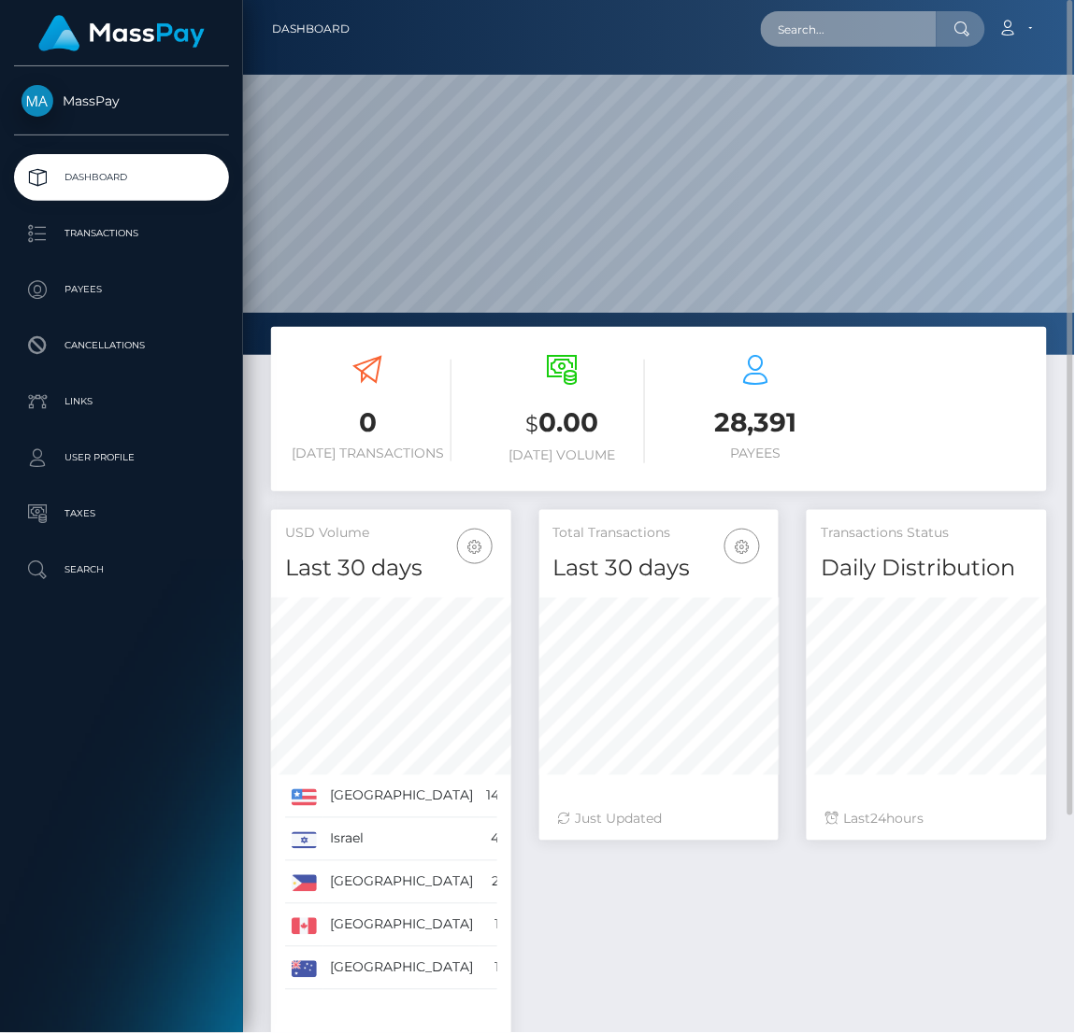
click at [877, 23] on input "text" at bounding box center [849, 29] width 176 height 36
paste input "katelynncasaus89@hotmail.com"
click at [933, 29] on input "katelynncasaus89@hotmail.com" at bounding box center [849, 29] width 176 height 36
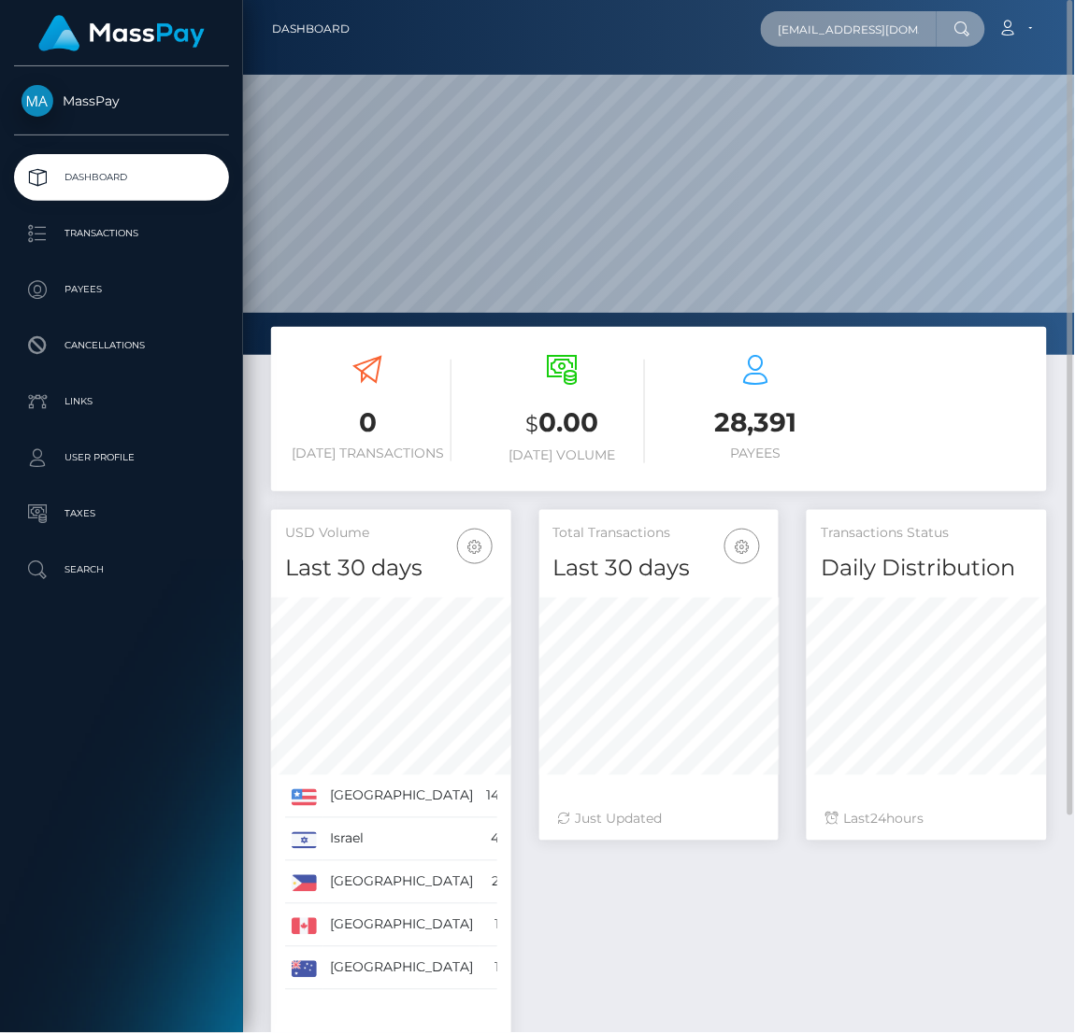
drag, startPoint x: 924, startPoint y: 28, endPoint x: 769, endPoint y: 24, distance: 155.2
click at [770, 24] on input "katelynncasaus89@hotmail.com" at bounding box center [849, 29] width 176 height 36
paste input "text"
click at [846, 24] on input "katelynncasaus89@hotmail.com" at bounding box center [849, 29] width 176 height 36
paste input "maggiemoonlight"
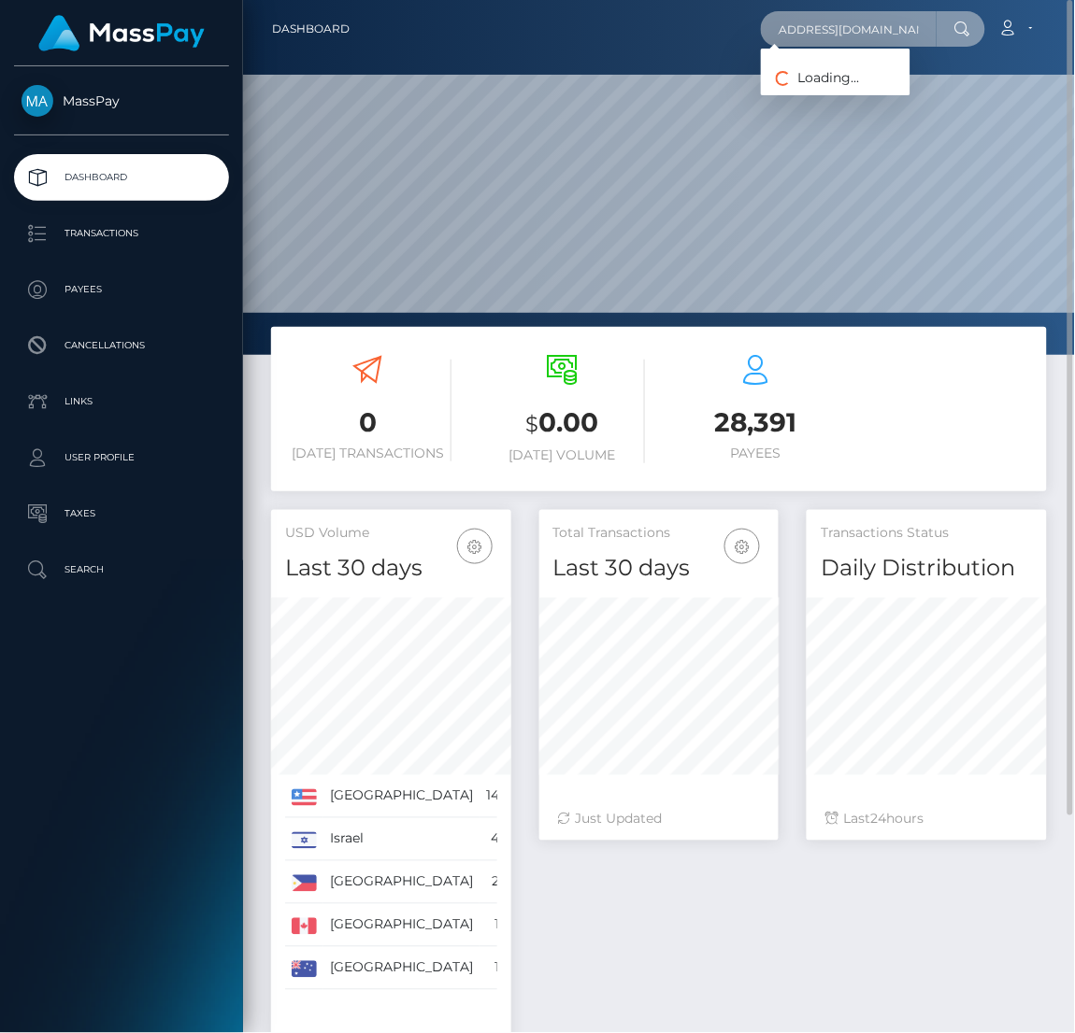
paste input "maggiemoonlight@hotmail.com"
type input "maggiemoonlight@hotmail.commaggiemoonlight@hotmail.com"
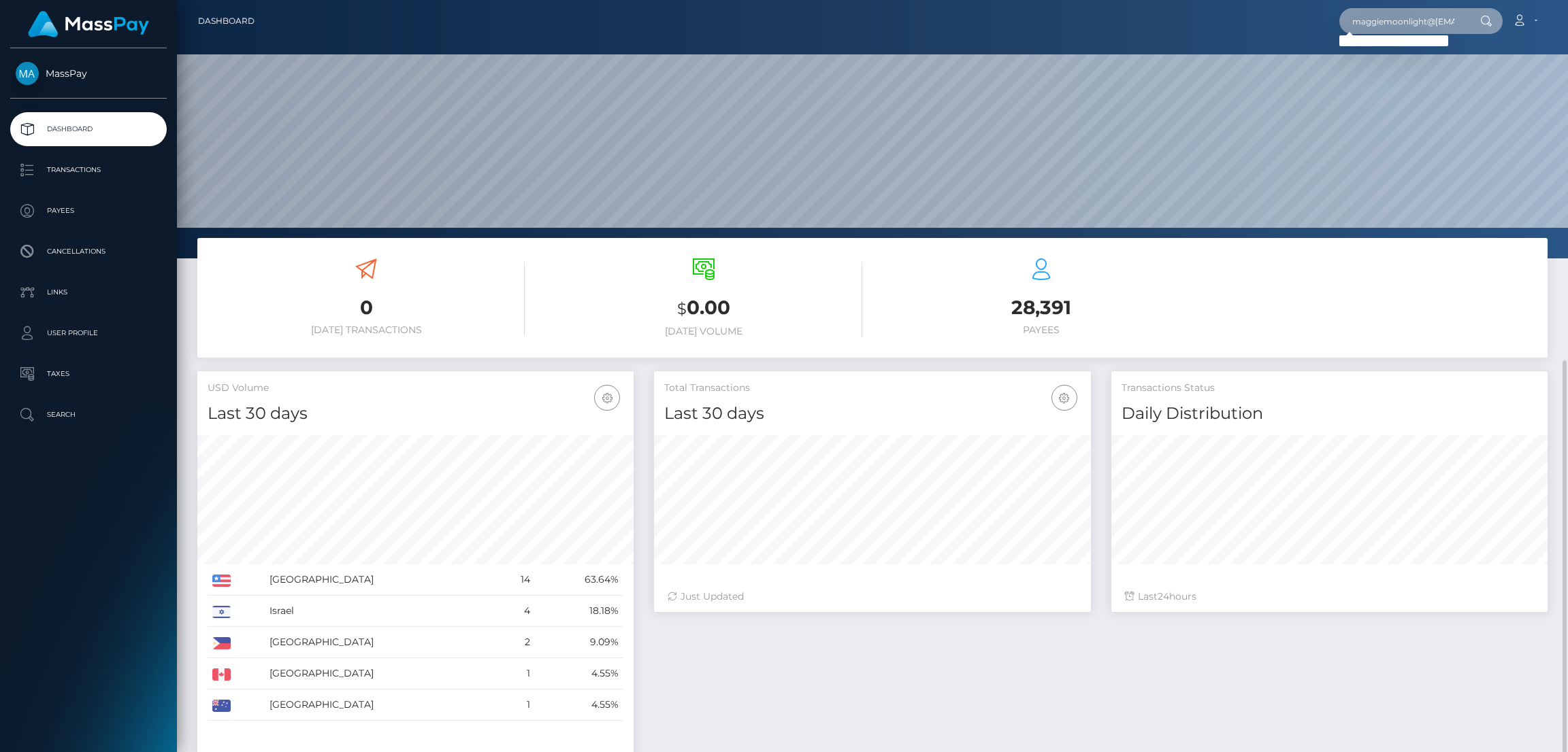
scroll to position [202, 0]
